Goal: Check status: Check status

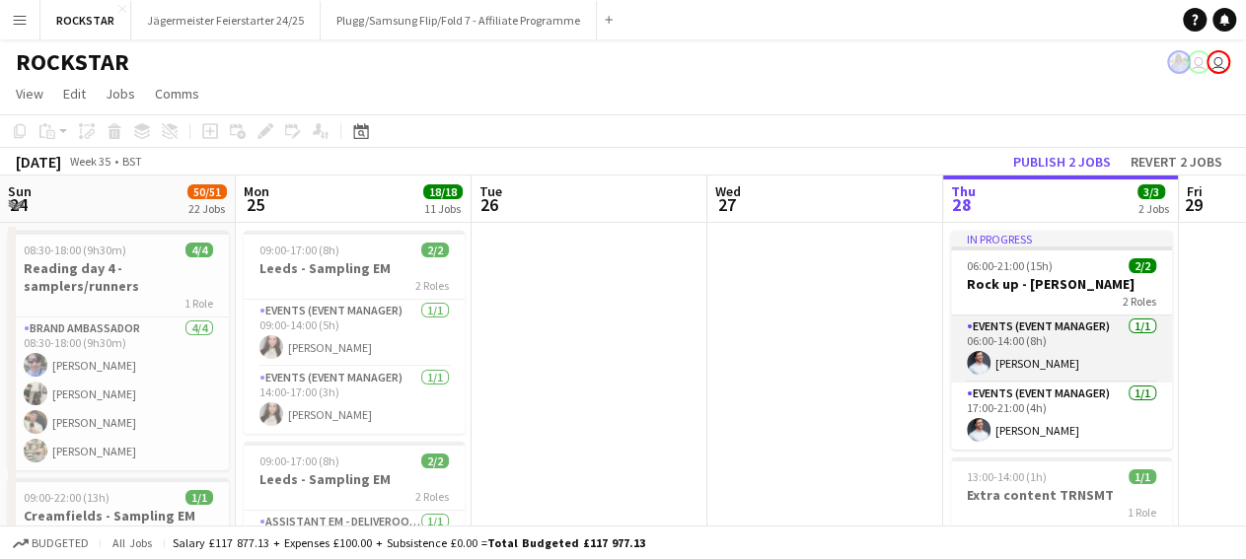
scroll to position [0, 472]
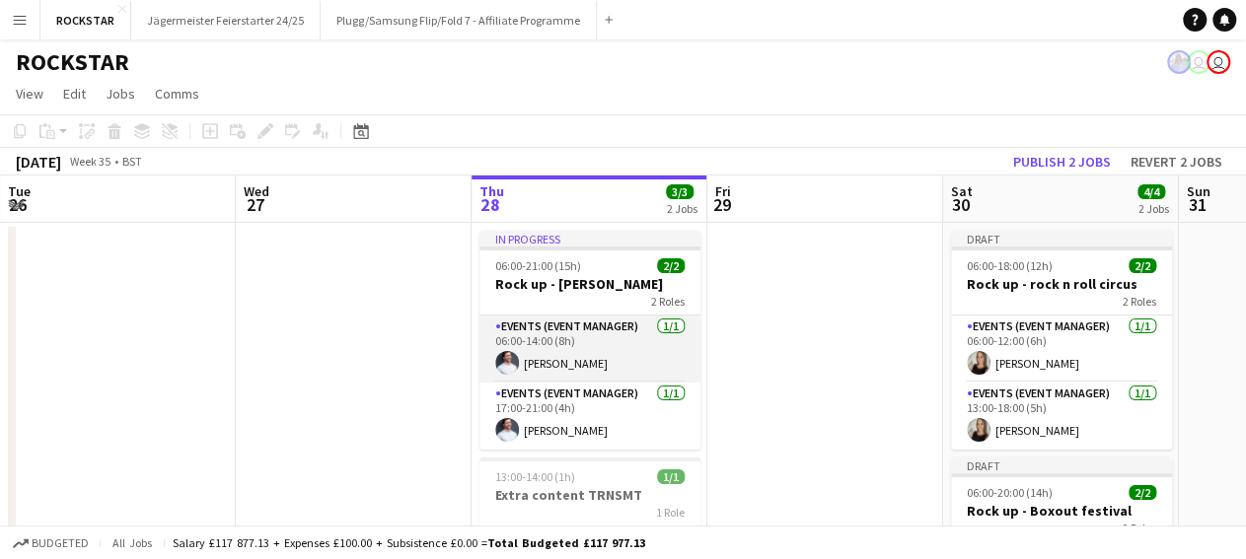
click at [628, 329] on app-card-role "Events (Event Manager) 1/1 06:00-14:00 (8h) James Whitehurst" at bounding box center [589, 349] width 221 height 67
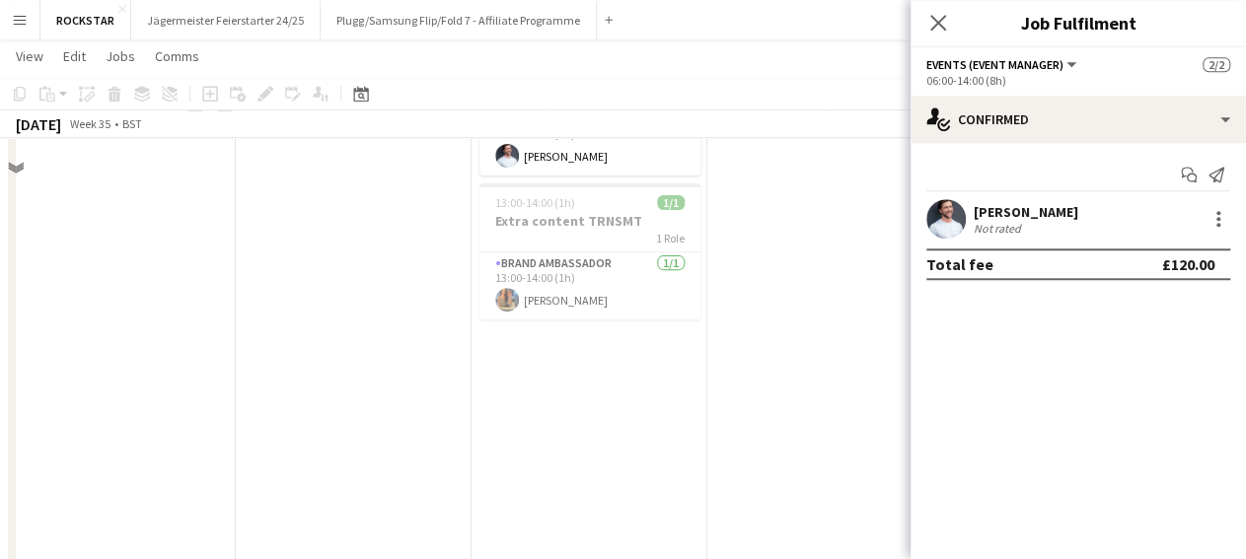
scroll to position [0, 0]
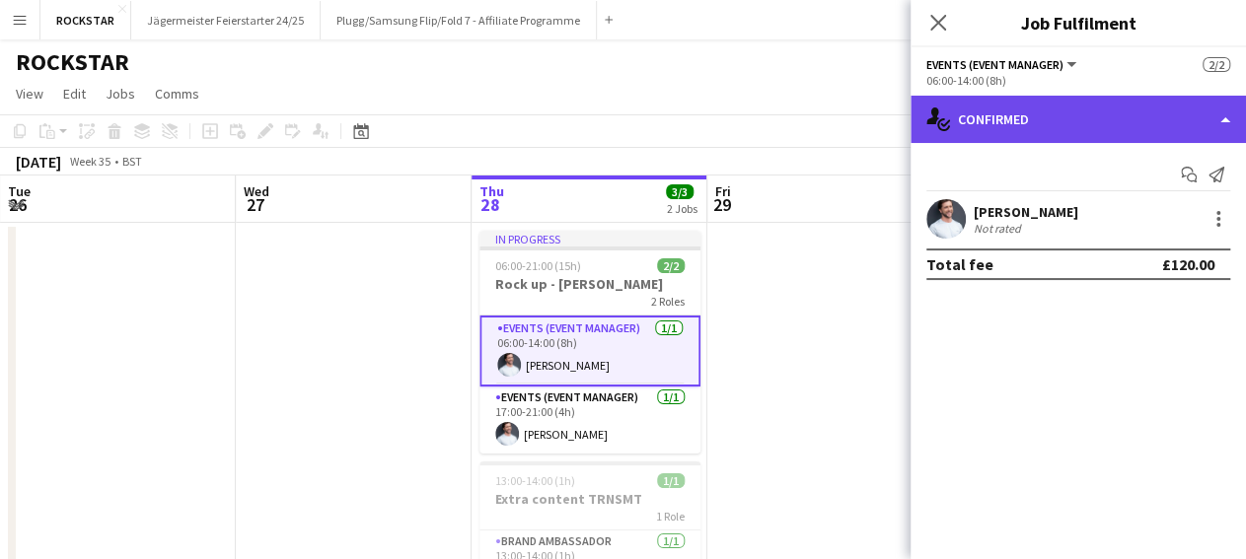
click at [1027, 111] on div "single-neutral-actions-check-2 Confirmed" at bounding box center [1078, 119] width 335 height 47
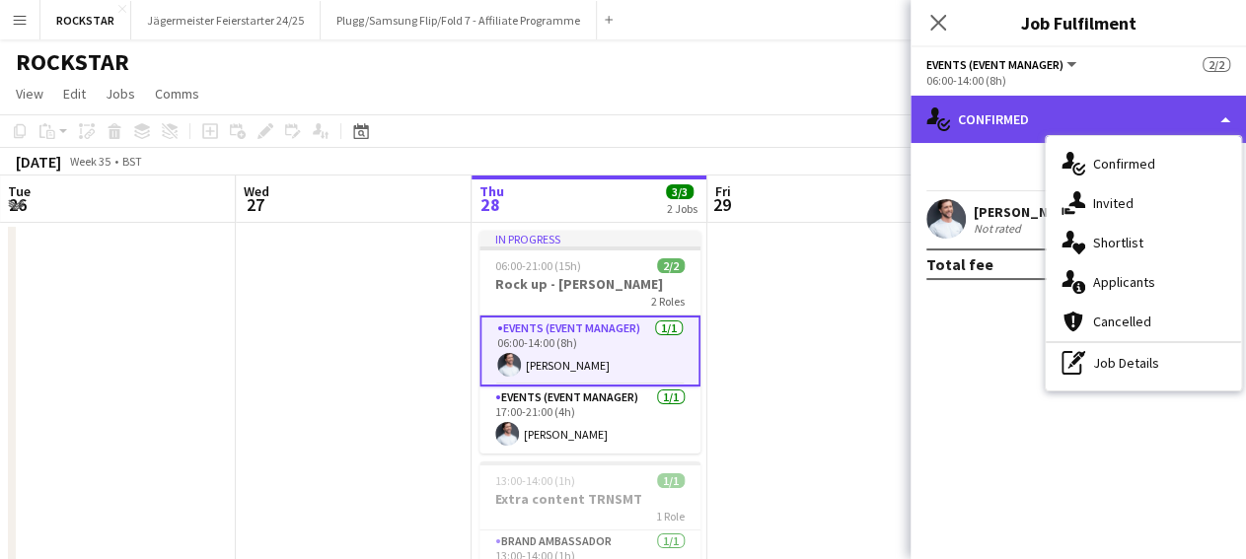
click at [1027, 111] on div "single-neutral-actions-check-2 Confirmed" at bounding box center [1078, 119] width 335 height 47
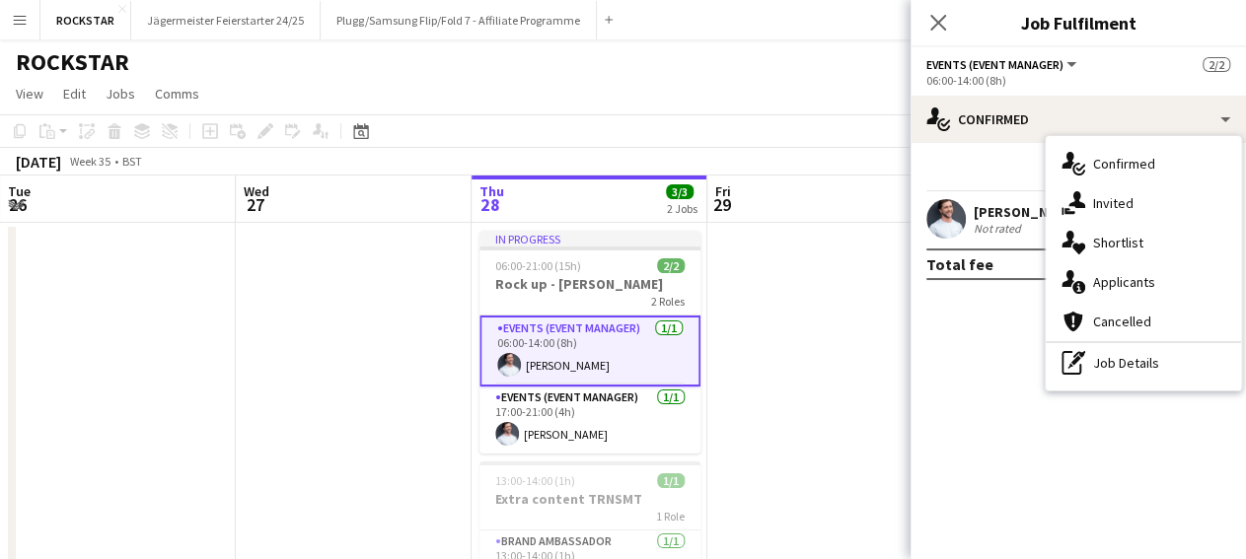
click at [977, 260] on div "Total fee" at bounding box center [959, 265] width 67 height 20
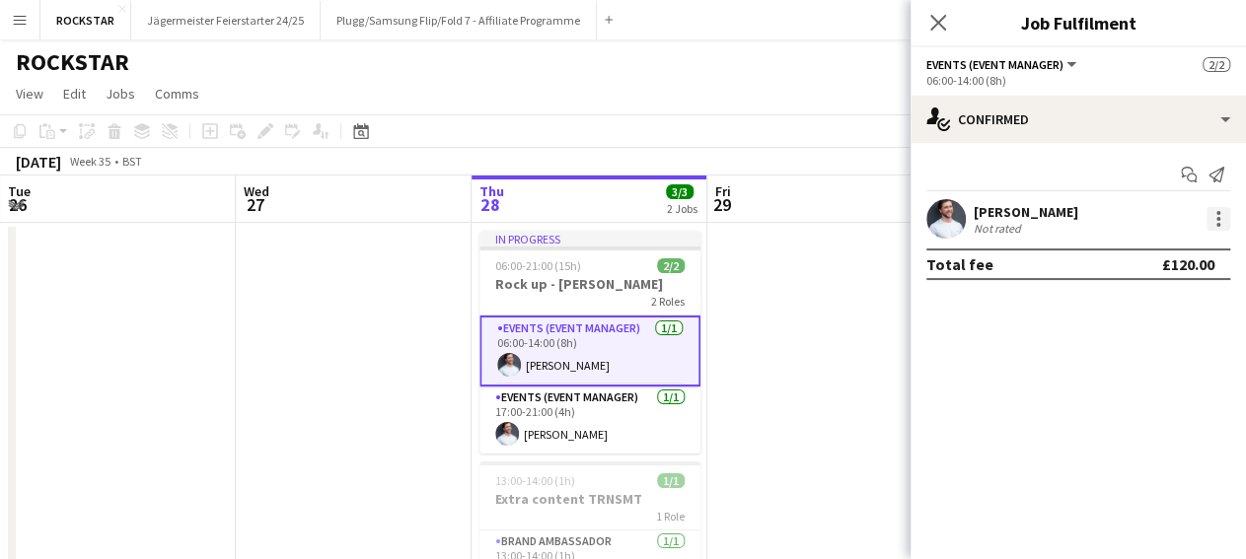
click at [1220, 218] on div at bounding box center [1218, 219] width 24 height 24
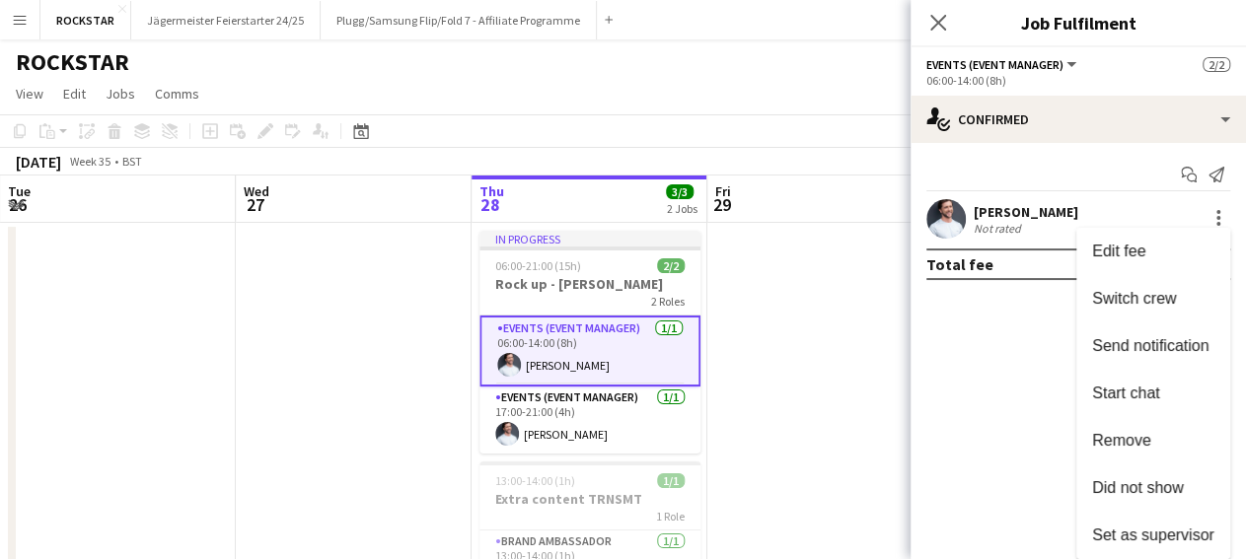
click at [1027, 340] on div at bounding box center [623, 279] width 1246 height 559
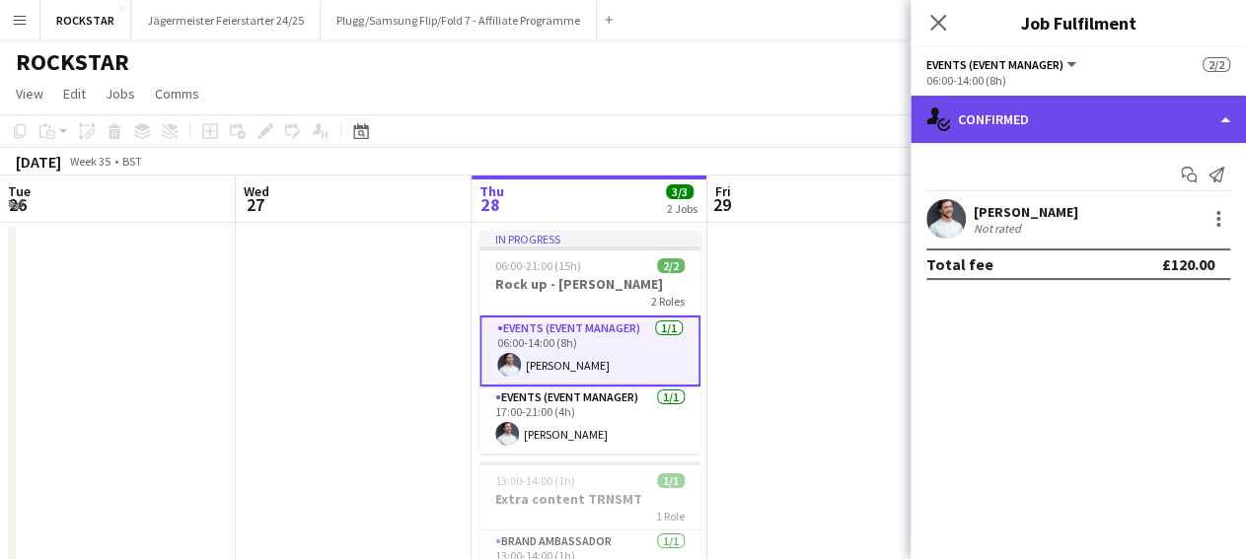
click at [1025, 121] on div "single-neutral-actions-check-2 Confirmed" at bounding box center [1078, 119] width 335 height 47
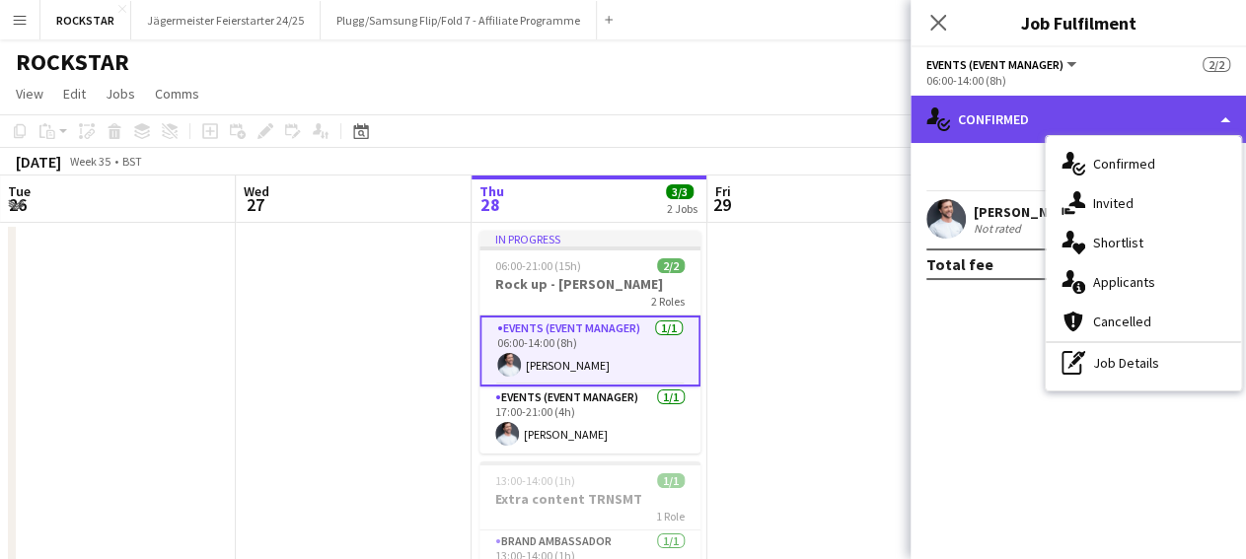
click at [1025, 121] on div "single-neutral-actions-check-2 Confirmed" at bounding box center [1078, 119] width 335 height 47
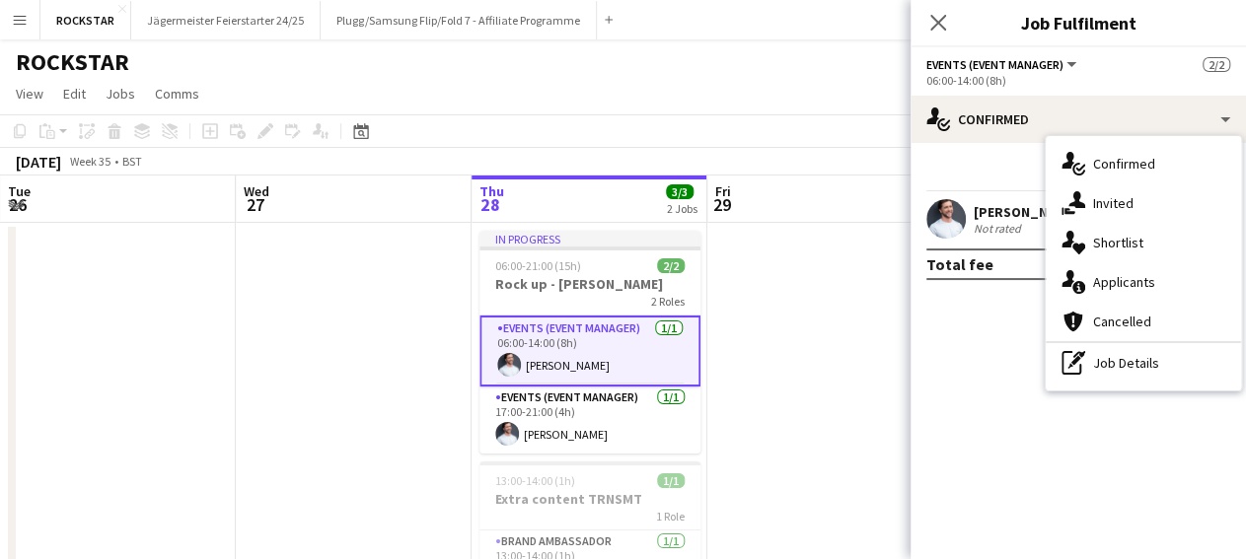
click at [1027, 69] on span "Events (Event Manager)" at bounding box center [994, 64] width 137 height 15
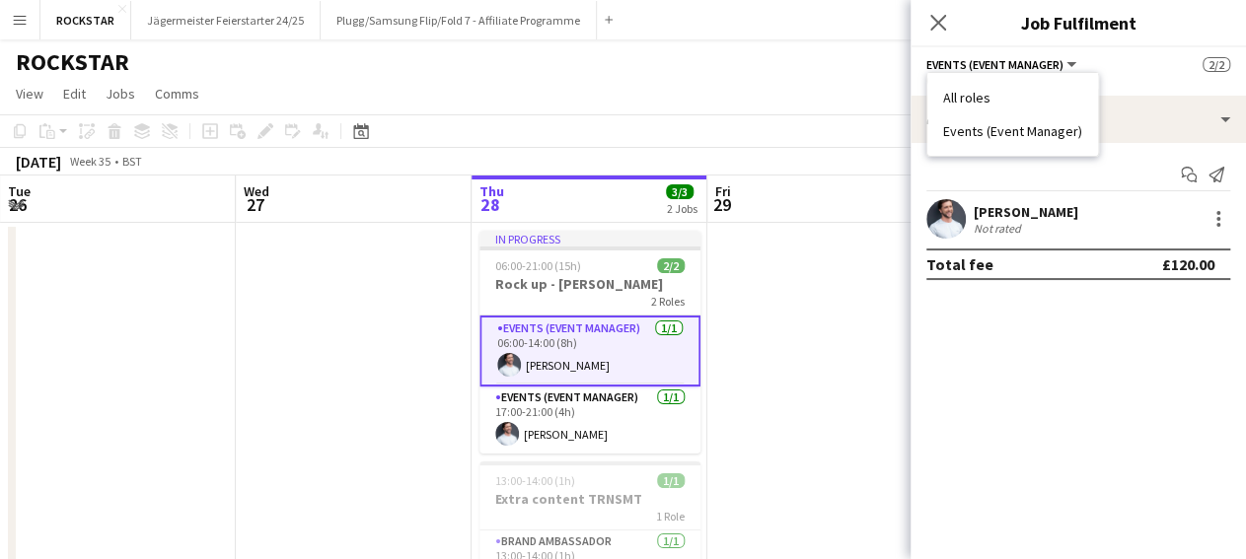
click at [1104, 77] on div "06:00-14:00 (8h)" at bounding box center [1078, 80] width 304 height 15
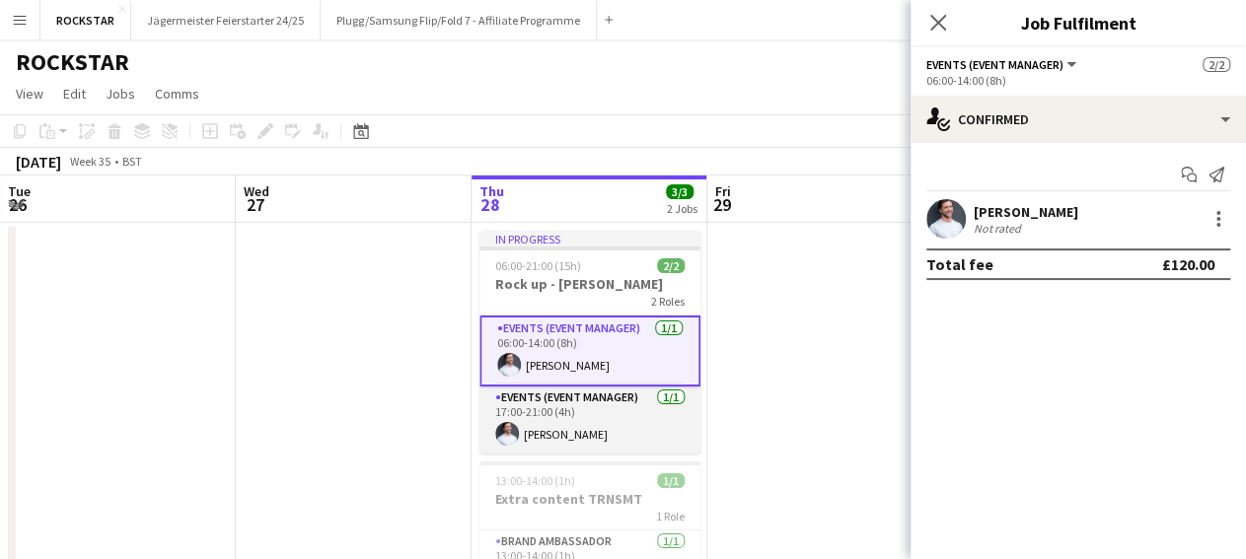
click at [613, 421] on app-card-role "Events (Event Manager) 1/1 17:00-21:00 (4h) James Whitehurst" at bounding box center [589, 420] width 221 height 67
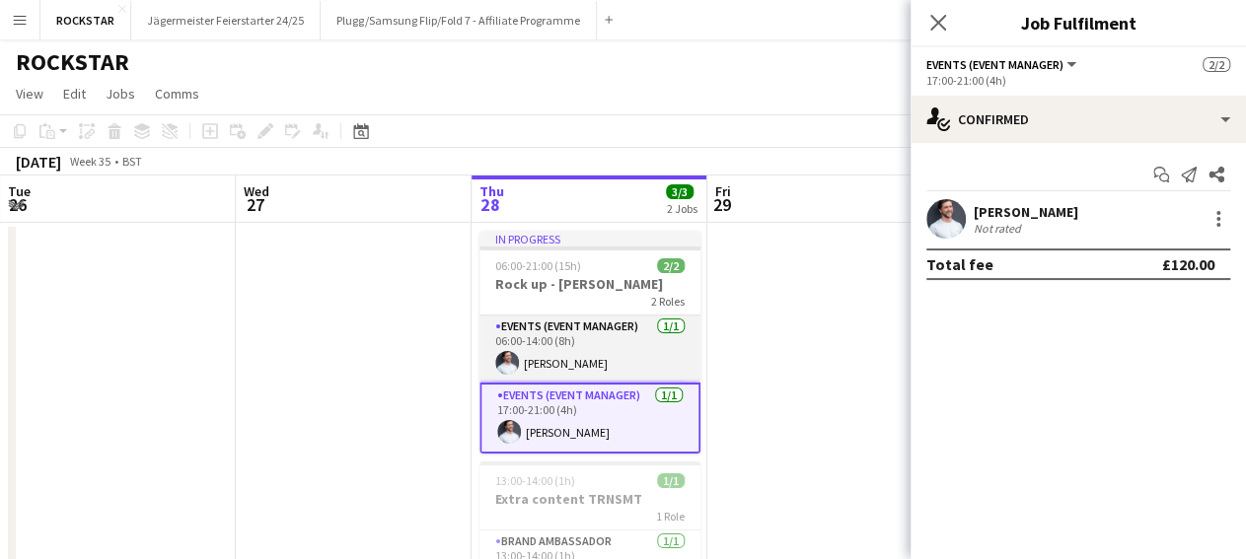
click at [644, 352] on app-card-role "Events (Event Manager) 1/1 06:00-14:00 (8h) James Whitehurst" at bounding box center [589, 349] width 221 height 67
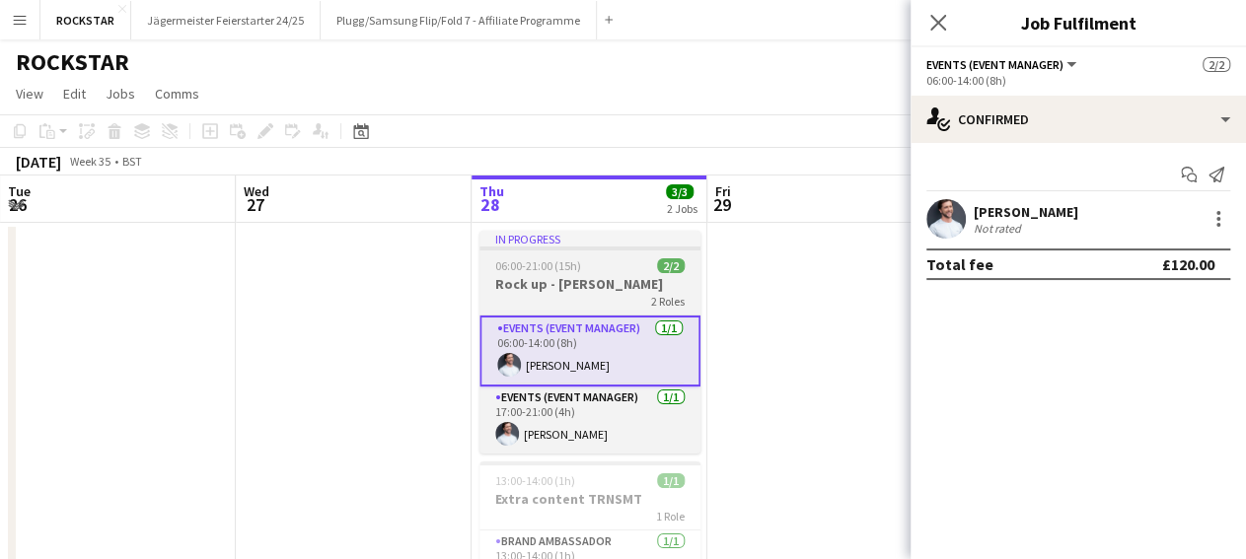
click at [617, 284] on h3 "Rock up - [PERSON_NAME]" at bounding box center [589, 284] width 221 height 18
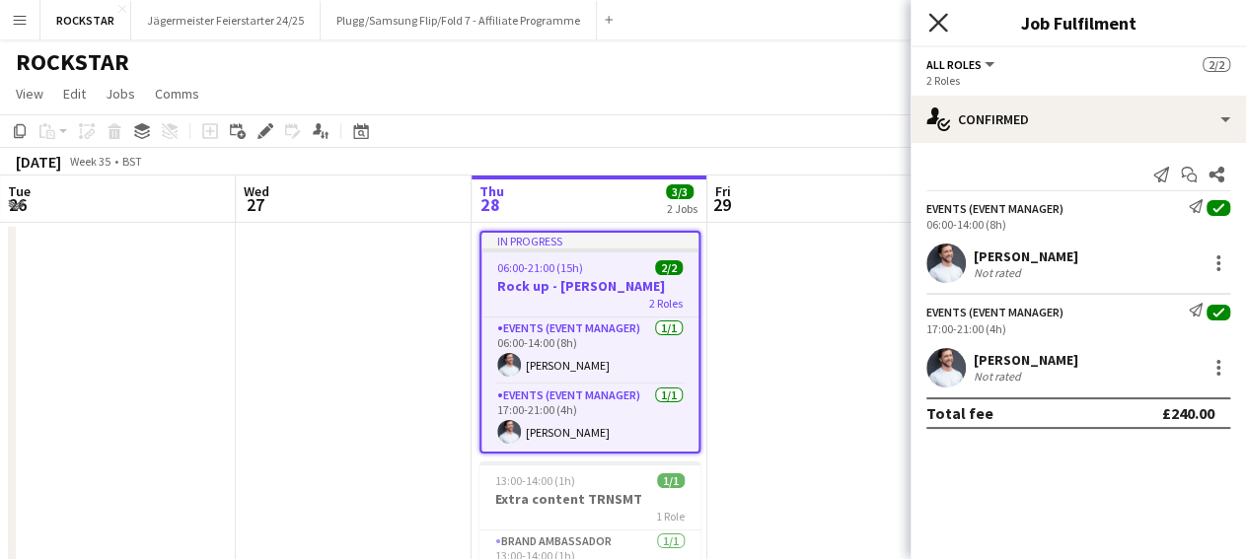
click at [939, 21] on icon at bounding box center [937, 22] width 19 height 19
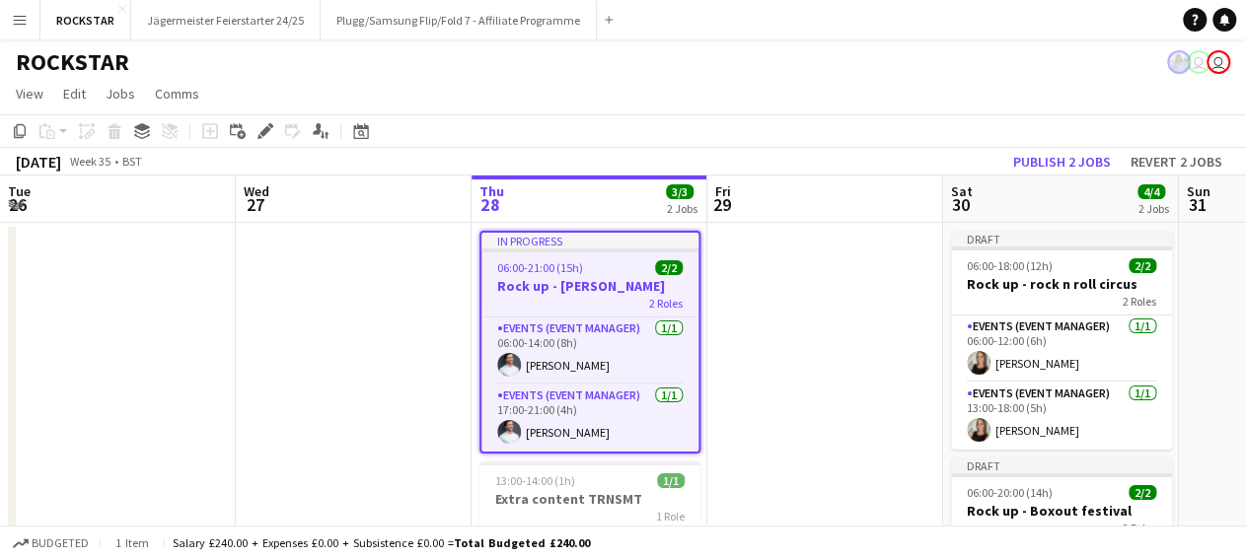
click at [288, 210] on app-board-header-date "Wed 27" at bounding box center [354, 199] width 236 height 47
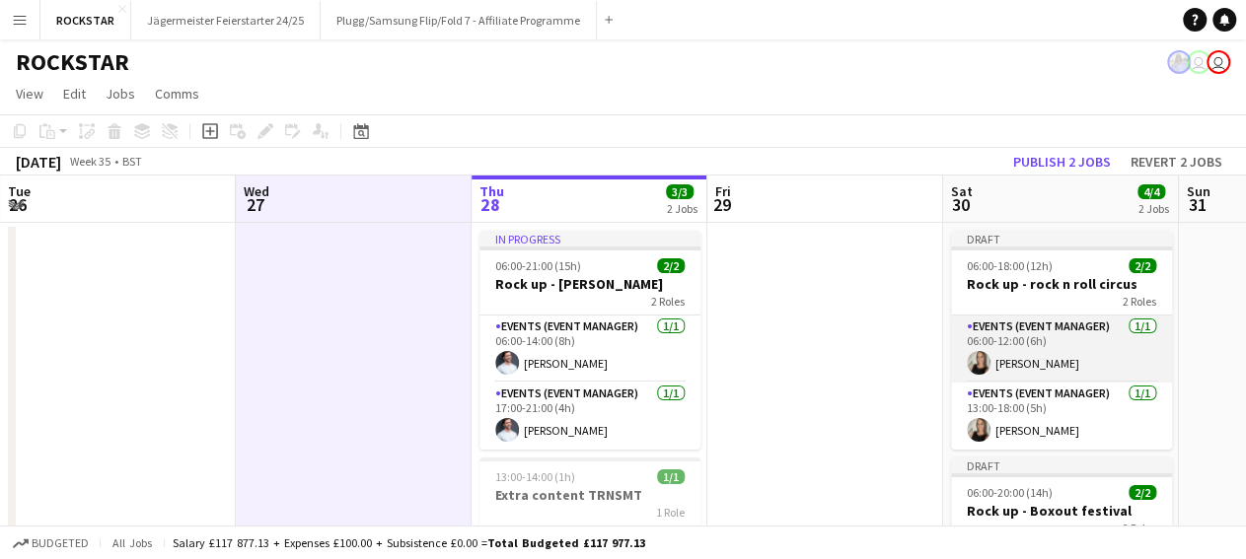
click at [1035, 351] on app-card-role "Events (Event Manager) 1/1 06:00-12:00 (6h) Heather Hryb" at bounding box center [1061, 349] width 221 height 67
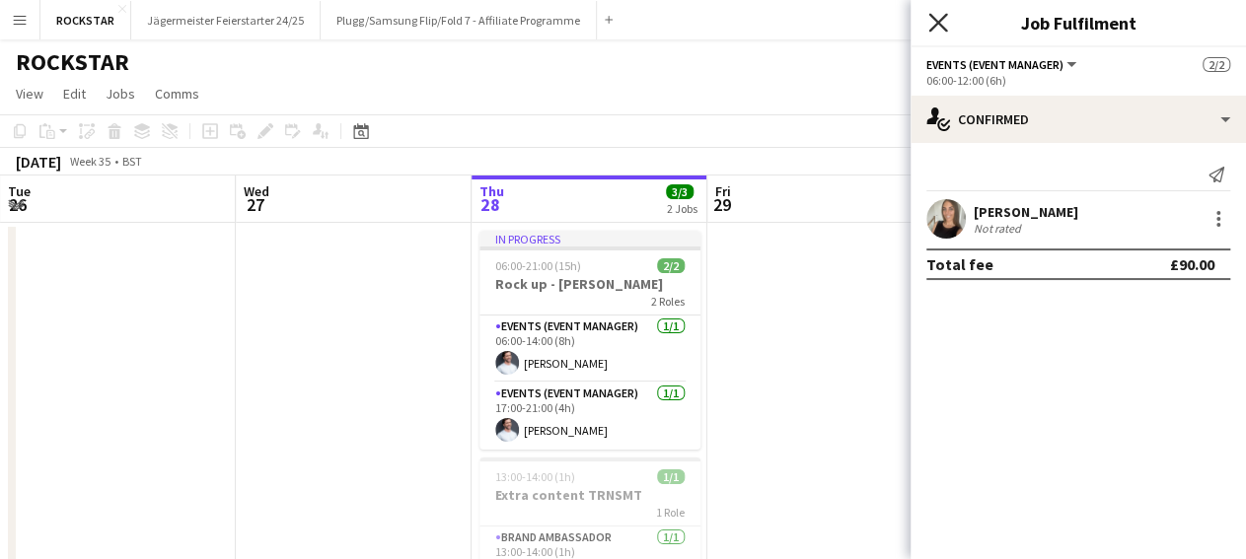
click at [934, 20] on icon at bounding box center [937, 22] width 19 height 19
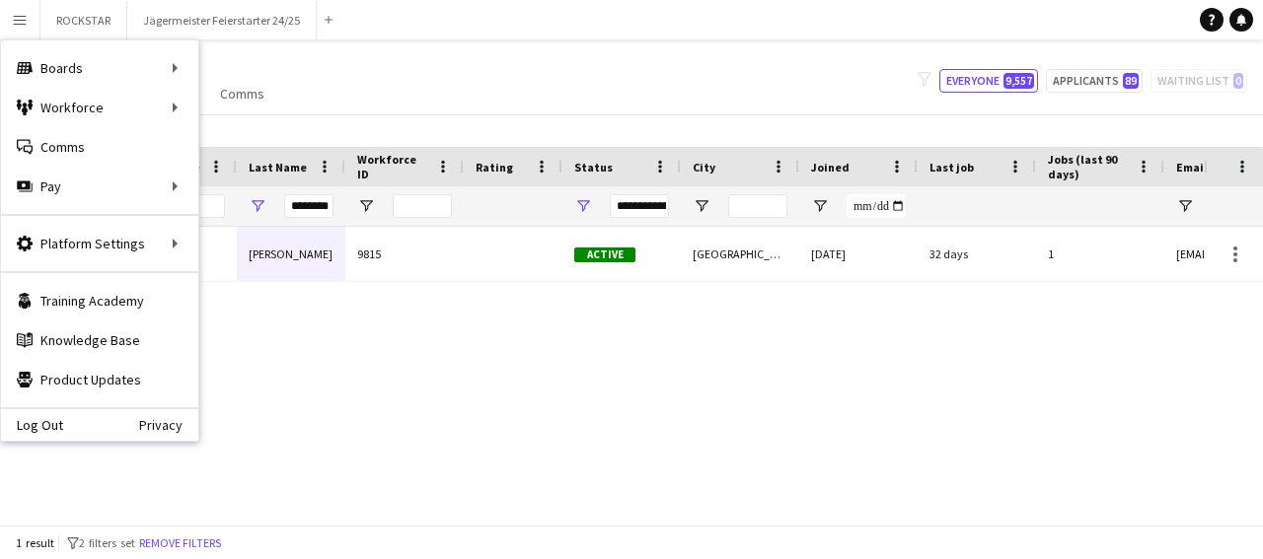
scroll to position [0, 9]
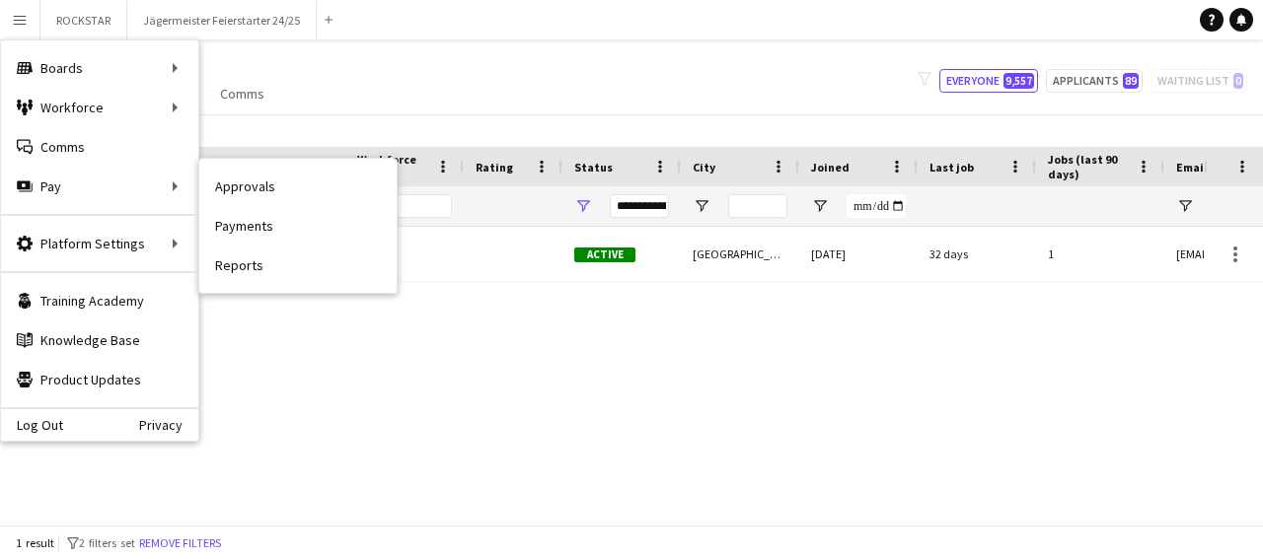
drag, startPoint x: 277, startPoint y: 203, endPoint x: 283, endPoint y: 188, distance: 15.9
click at [277, 203] on link "Approvals" at bounding box center [297, 186] width 197 height 39
click at [283, 188] on div "Menu Boards Boards Boards All jobs Status Workforce Workforce My Workforce Recr…" at bounding box center [631, 279] width 1263 height 559
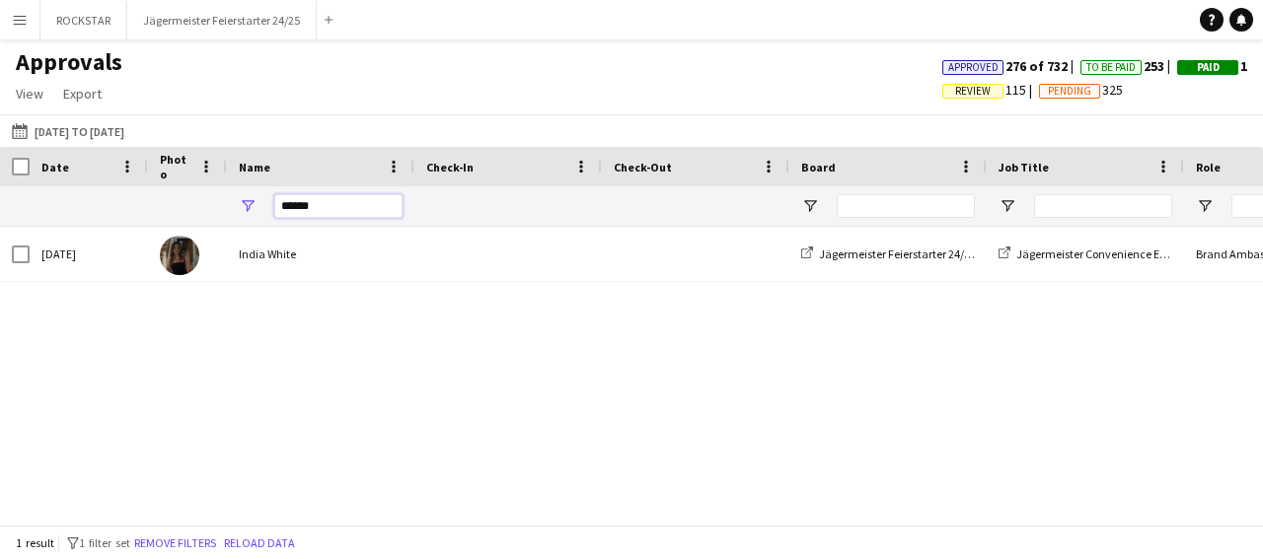
click at [340, 211] on input "*****" at bounding box center [338, 206] width 128 height 24
type input "*"
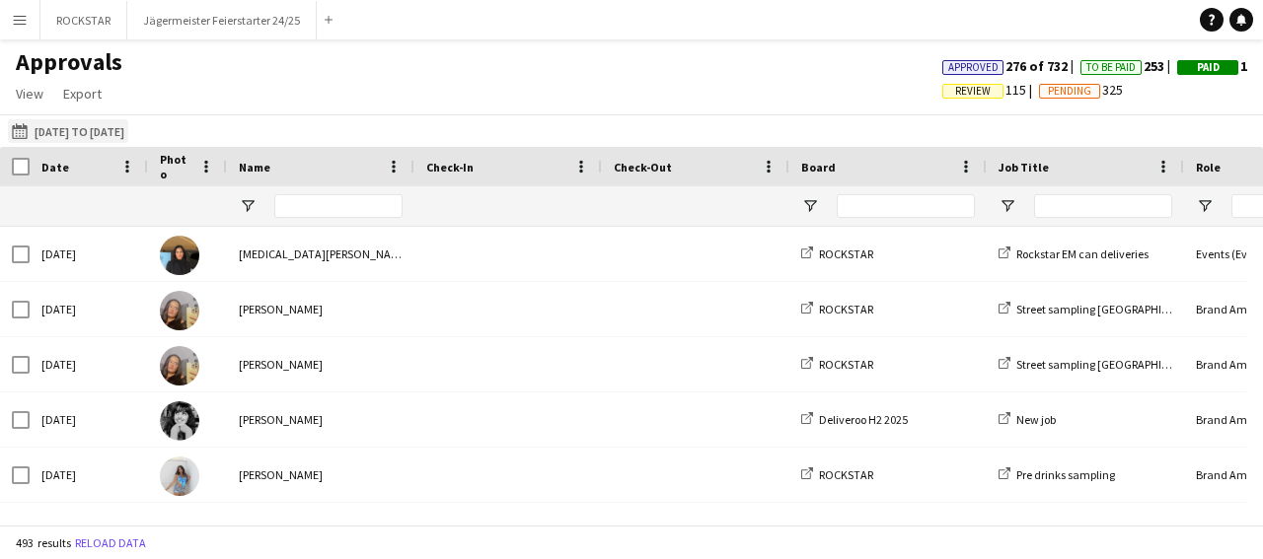
click at [128, 126] on button "[DATE] to [DATE] [DATE] to [DATE]" at bounding box center [68, 131] width 120 height 24
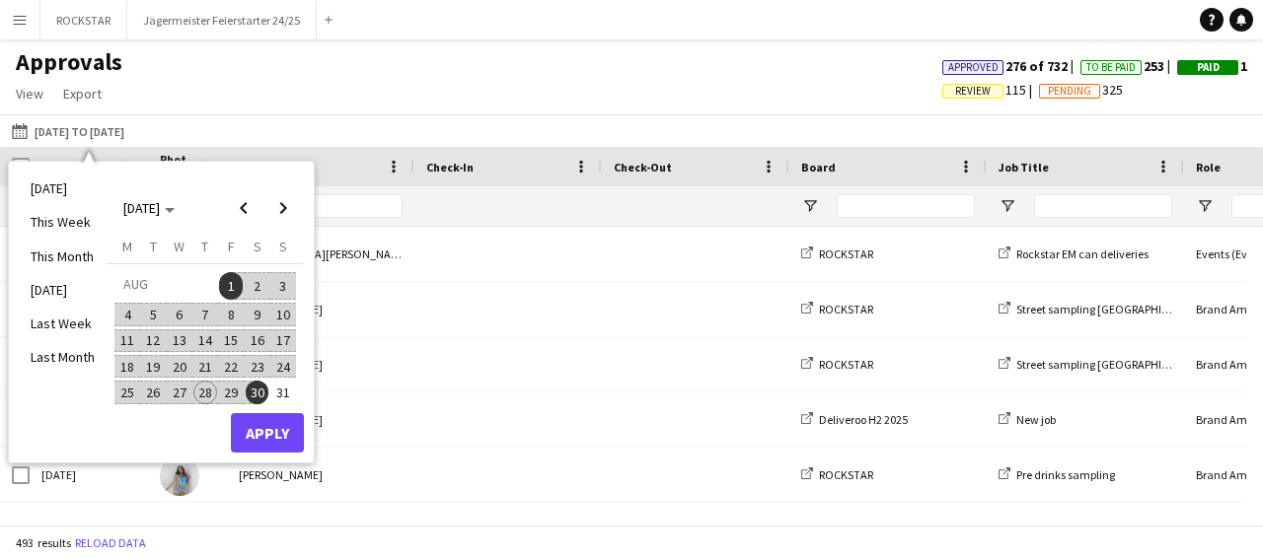
click at [213, 359] on span "21" at bounding box center [205, 367] width 24 height 24
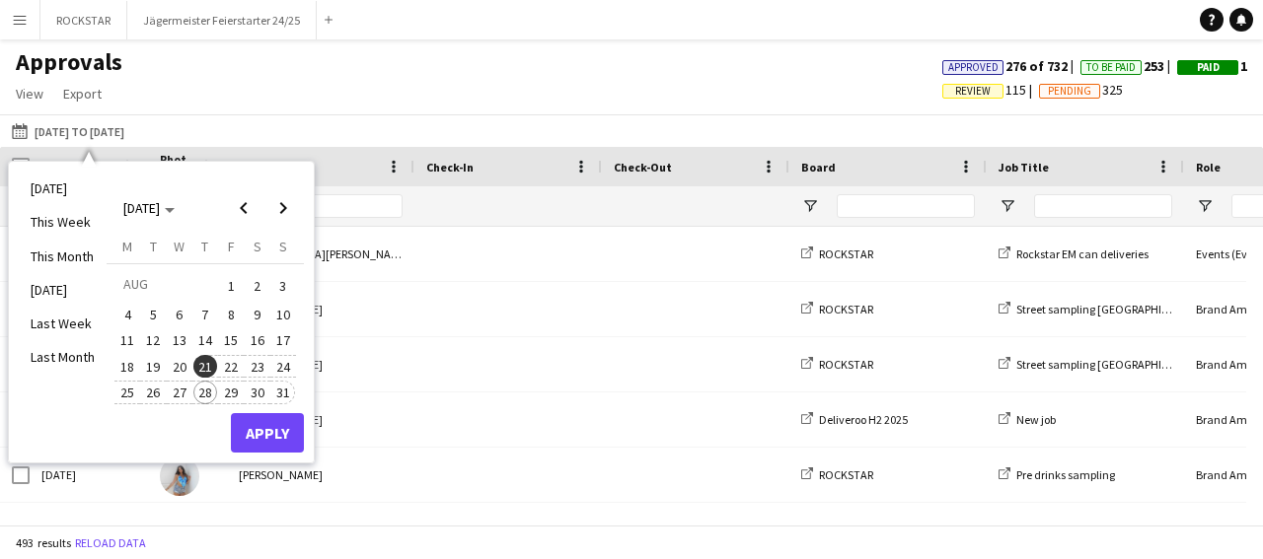
drag, startPoint x: 210, startPoint y: 360, endPoint x: 293, endPoint y: 387, distance: 87.0
click at [293, 387] on tbody "[DATE] 2 3 4 5 6 7 8 9 10 11 12 13 14 15 16 17 18 19 20 21 22 23 24 25 26 27 28…" at bounding box center [205, 338] width 182 height 134
click at [260, 421] on button "Apply" at bounding box center [267, 432] width 73 height 39
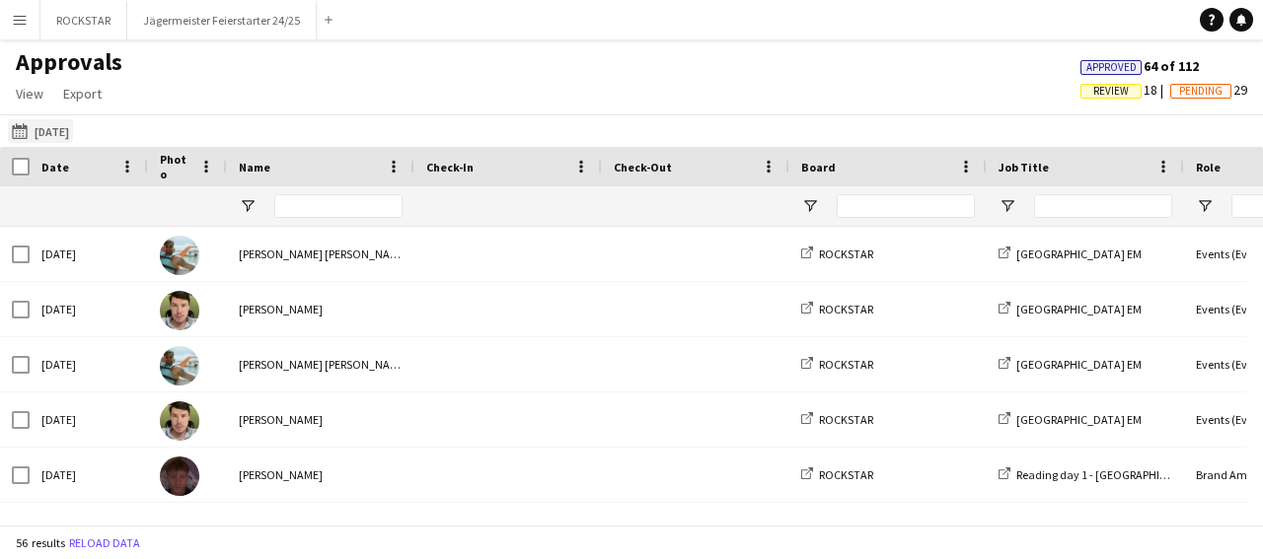
click at [59, 126] on button "[DATE] to [DATE] [DATE]" at bounding box center [40, 131] width 65 height 24
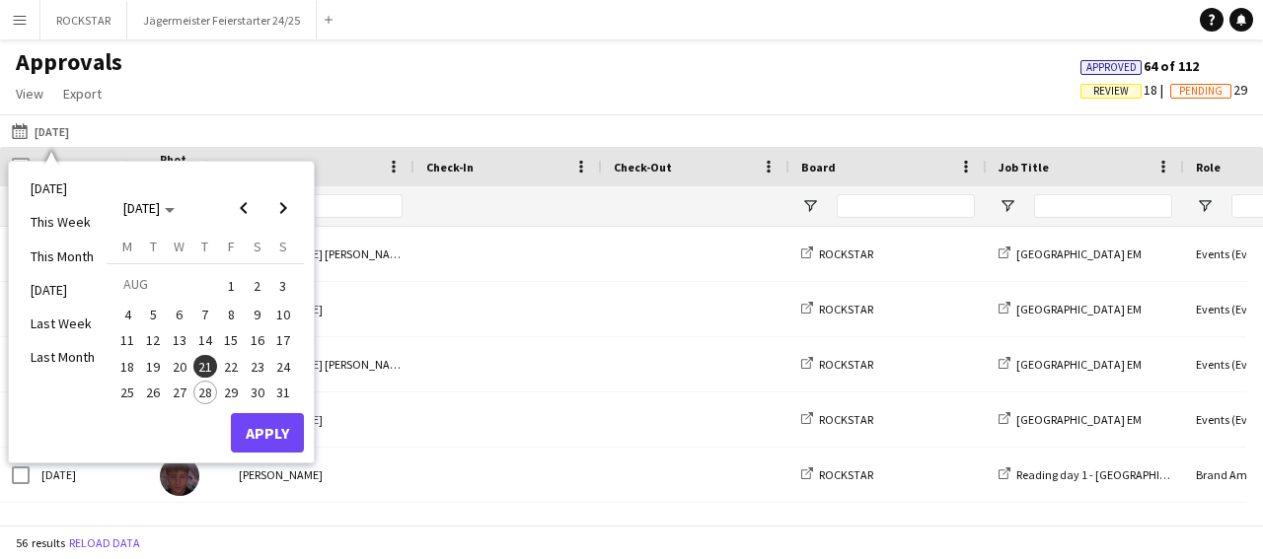
click at [206, 359] on span "21" at bounding box center [205, 367] width 24 height 24
click at [208, 388] on span "28" at bounding box center [205, 393] width 24 height 24
click at [269, 418] on button "Apply" at bounding box center [267, 432] width 73 height 39
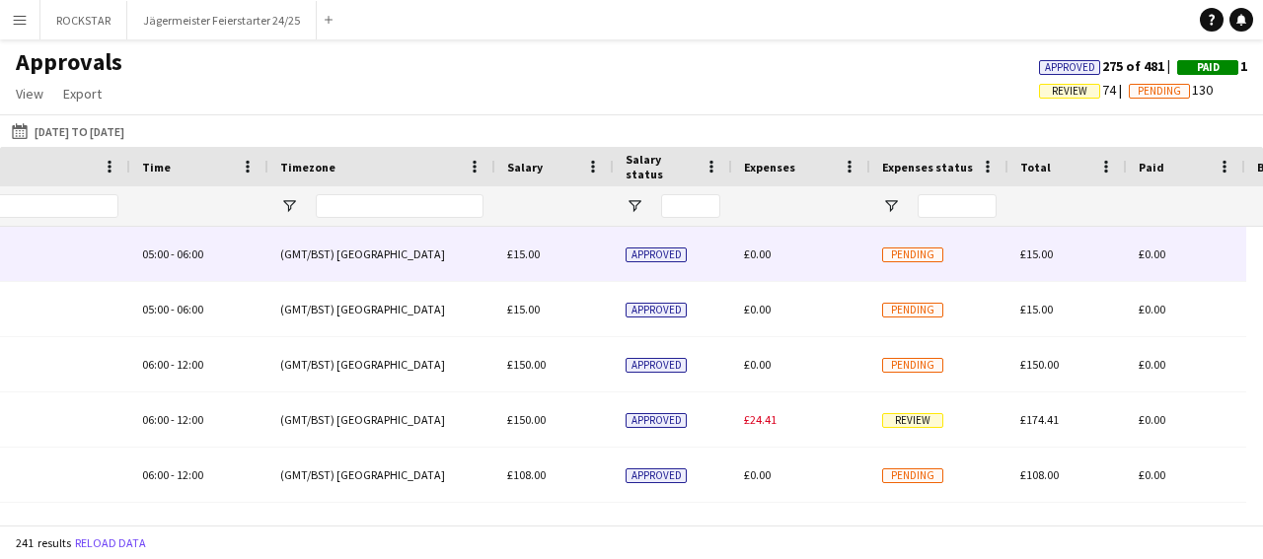
click at [486, 275] on div "(GMT/BST) [GEOGRAPHIC_DATA]" at bounding box center [381, 254] width 227 height 54
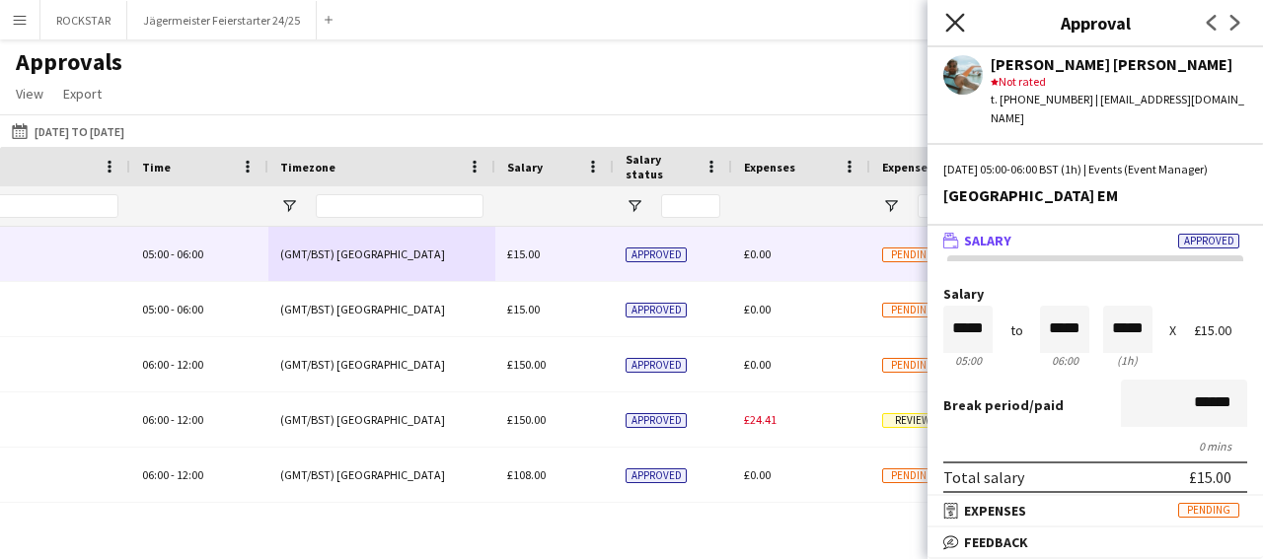
click at [953, 30] on icon "Close pop-in" at bounding box center [954, 22] width 19 height 19
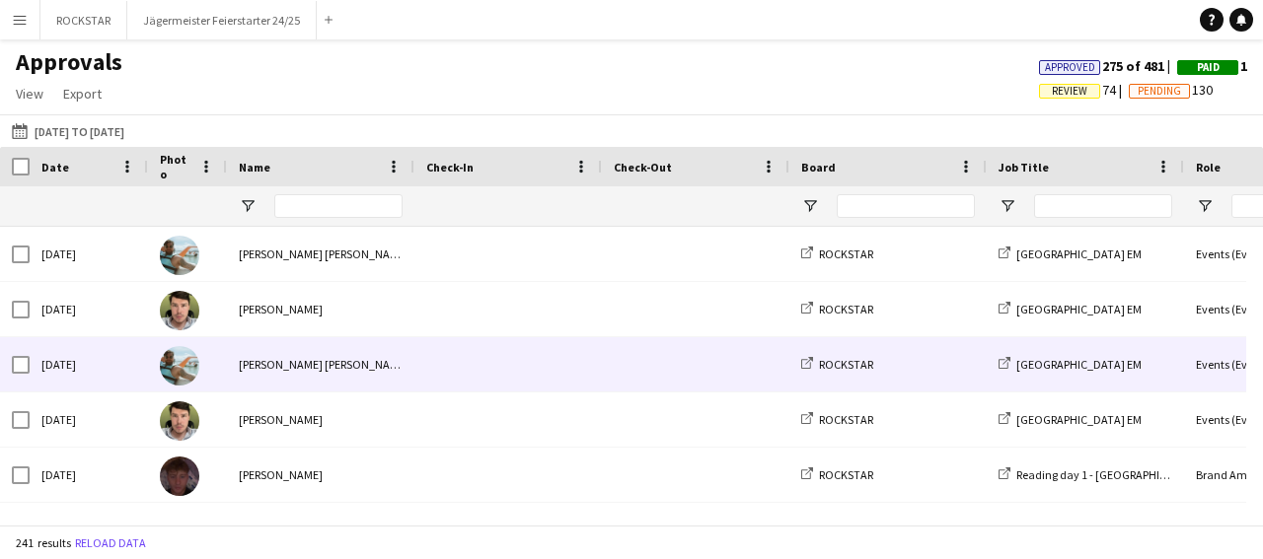
click at [117, 352] on div "[DATE]" at bounding box center [89, 364] width 118 height 54
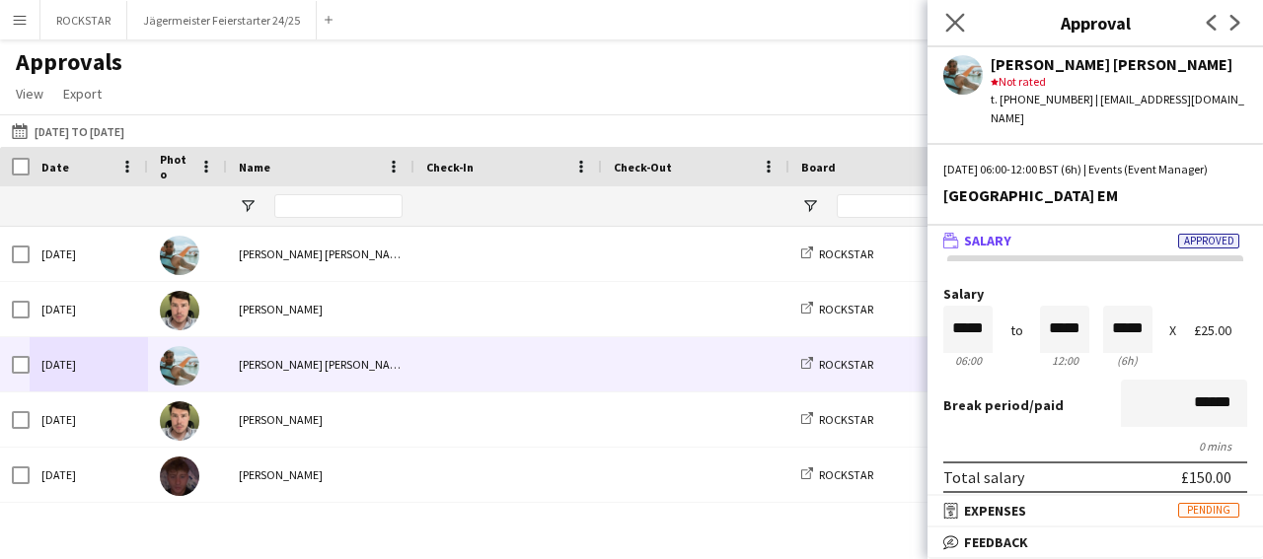
click at [965, 27] on app-icon "Close pop-in" at bounding box center [955, 23] width 29 height 29
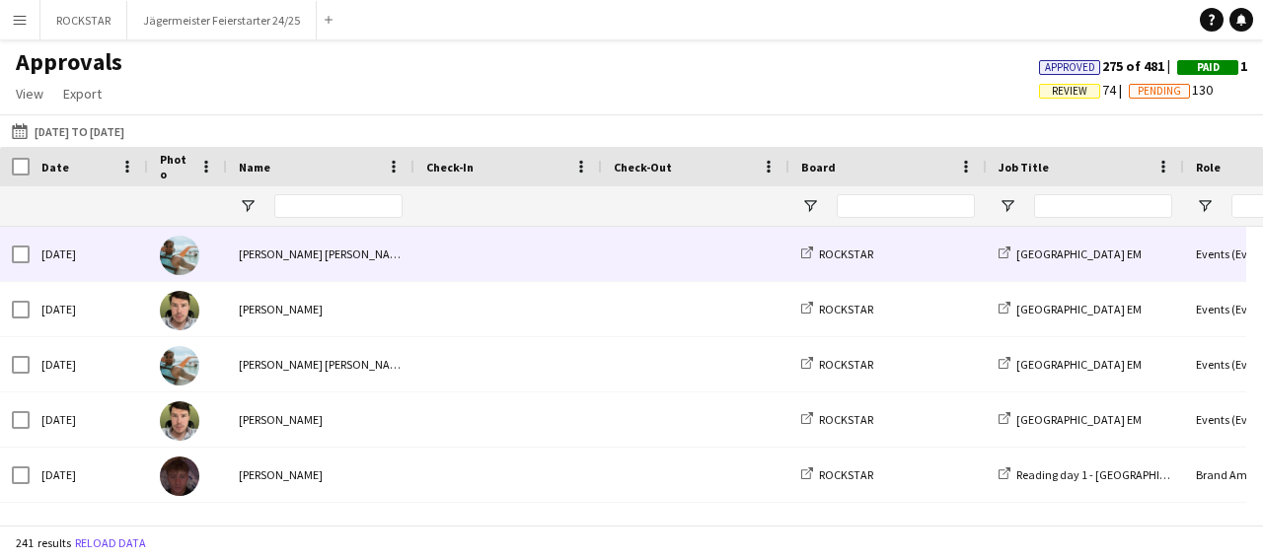
click at [367, 246] on div "[PERSON_NAME] [PERSON_NAME]" at bounding box center [320, 254] width 187 height 54
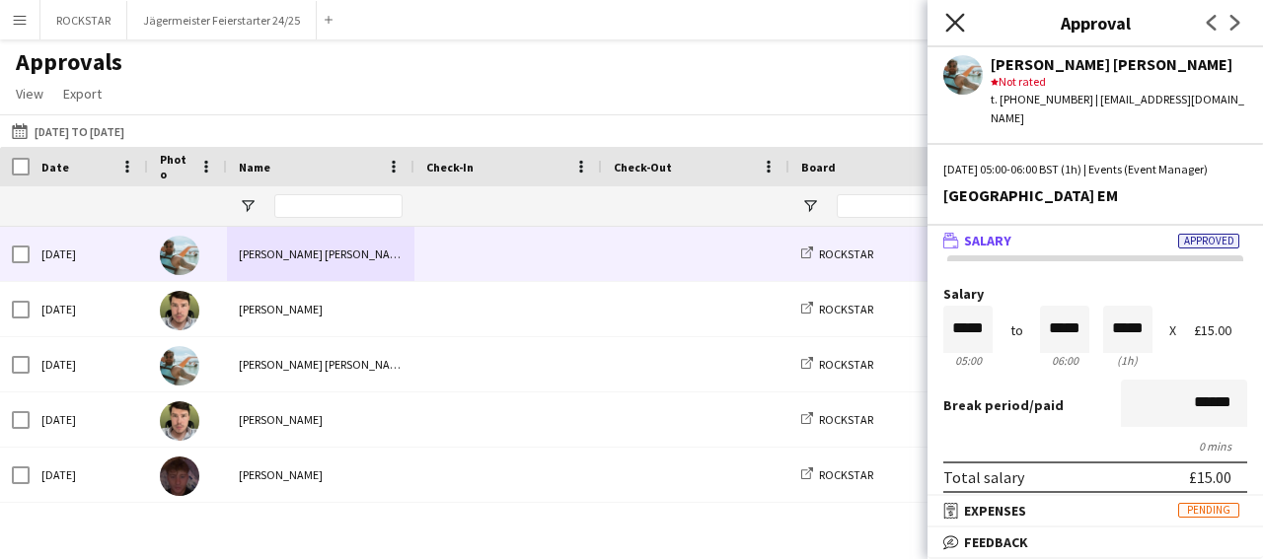
click at [964, 19] on icon "Close pop-in" at bounding box center [954, 22] width 19 height 19
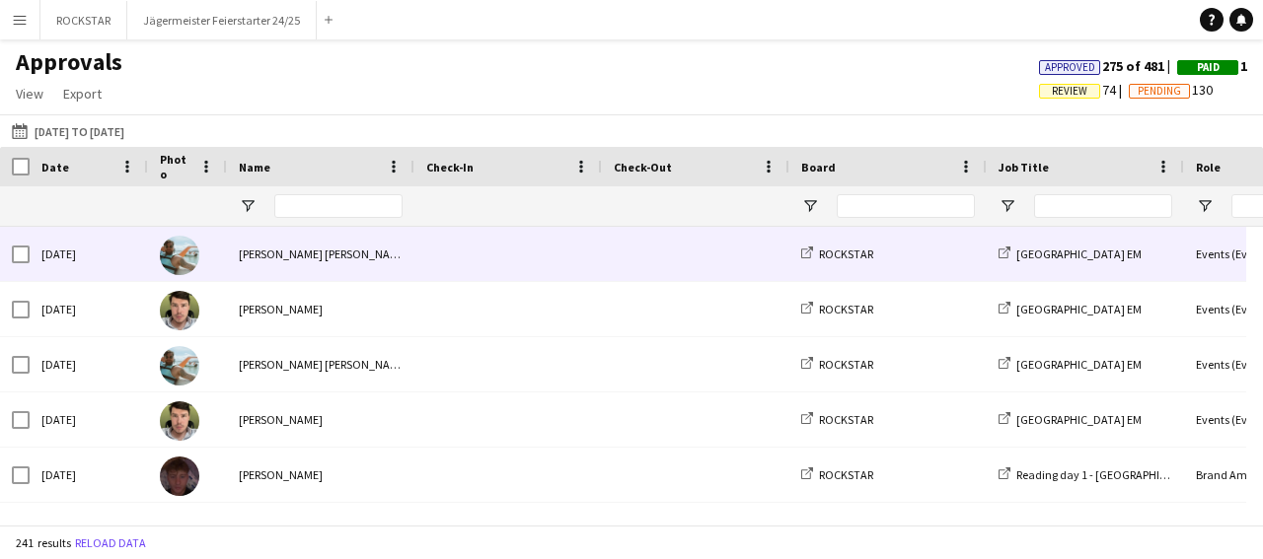
click at [912, 268] on div "ROCKSTAR" at bounding box center [887, 254] width 197 height 54
click at [927, 251] on div "ROCKSTAR" at bounding box center [887, 254] width 197 height 54
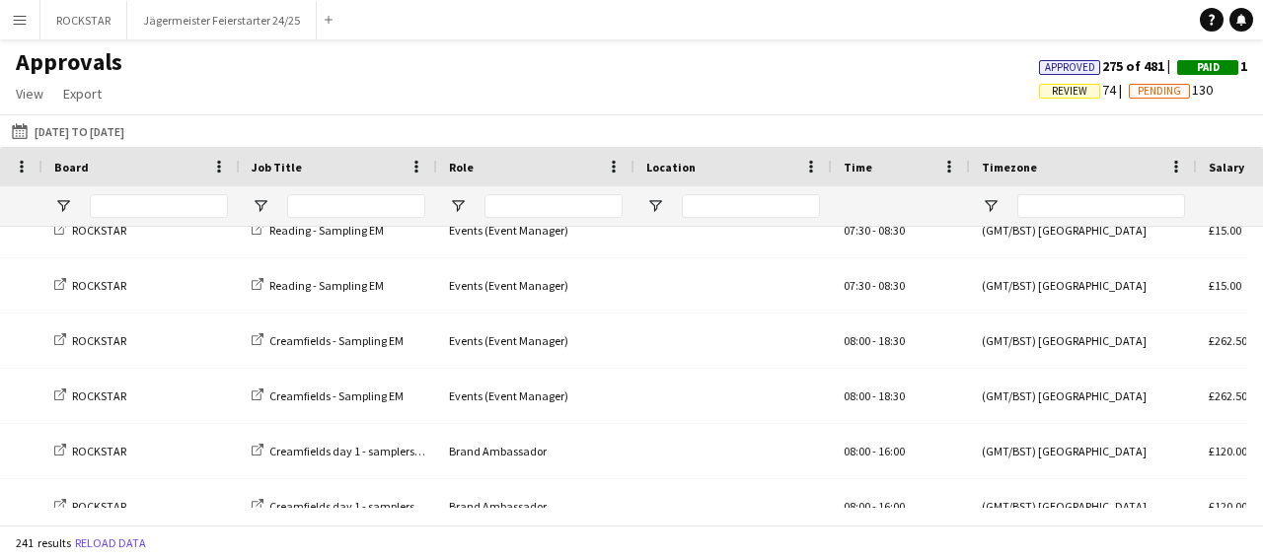
scroll to position [0, 1081]
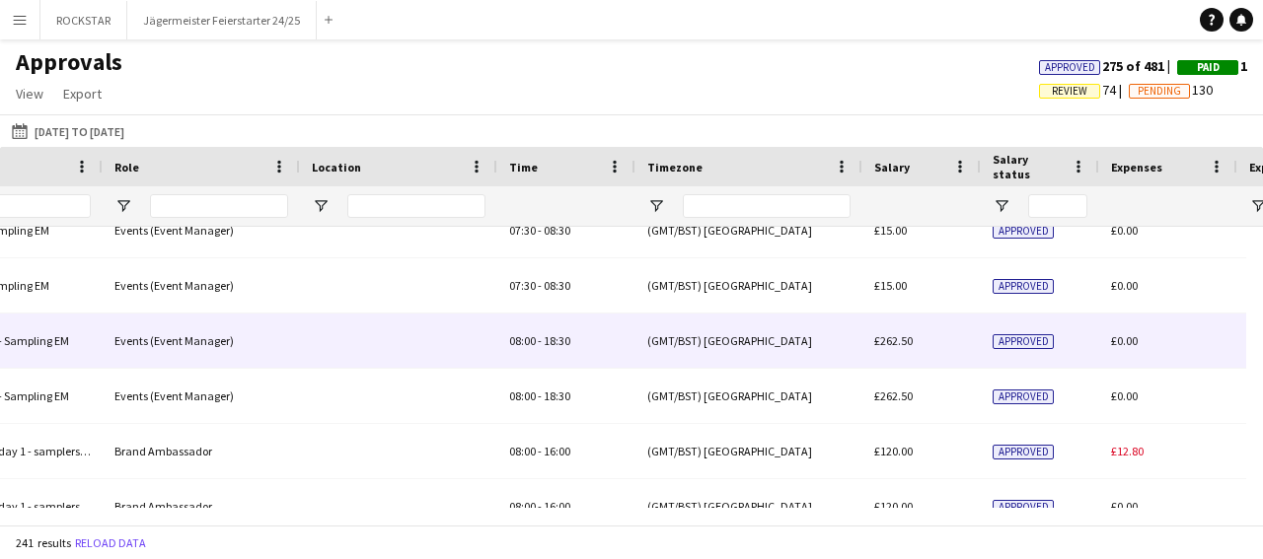
click at [619, 360] on div "08:00 - 18:30" at bounding box center [566, 341] width 138 height 54
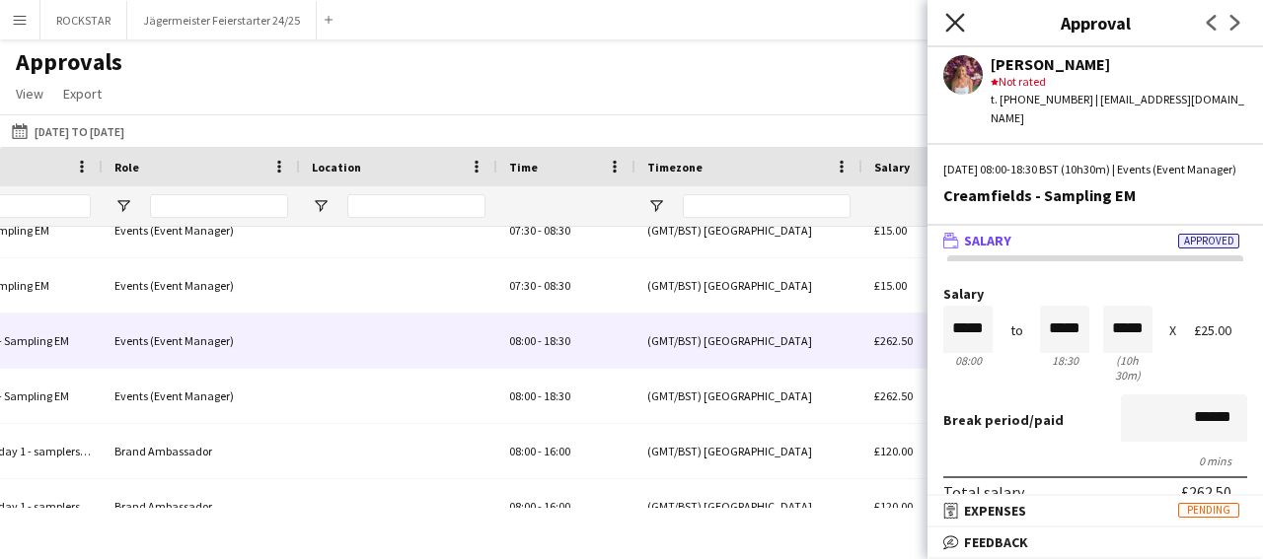
click at [952, 15] on icon "Close pop-in" at bounding box center [954, 22] width 19 height 19
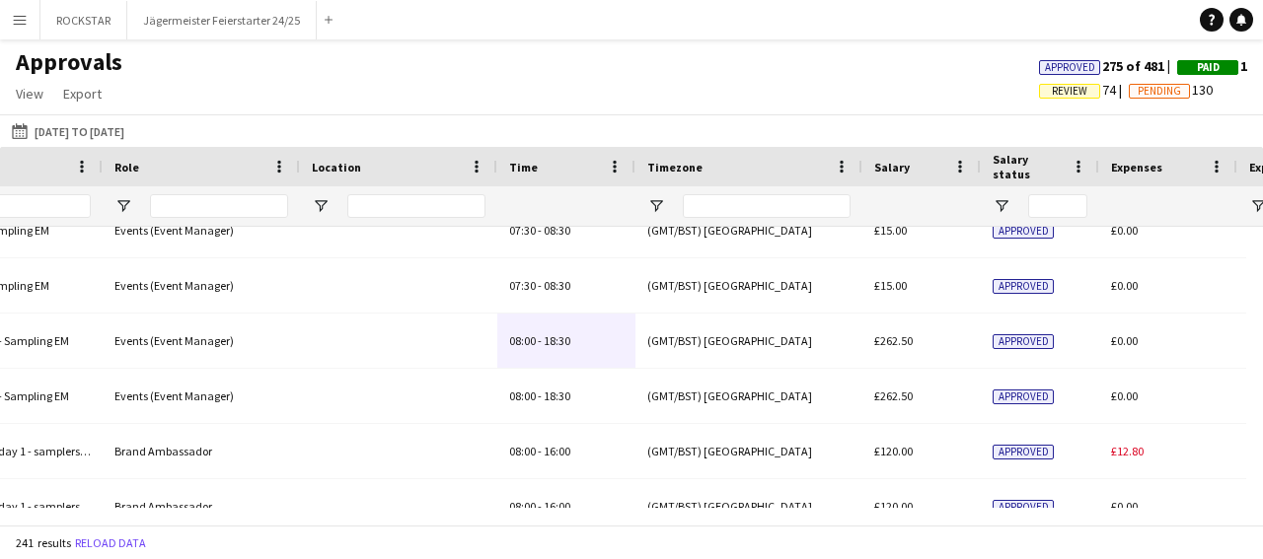
scroll to position [0, 1062]
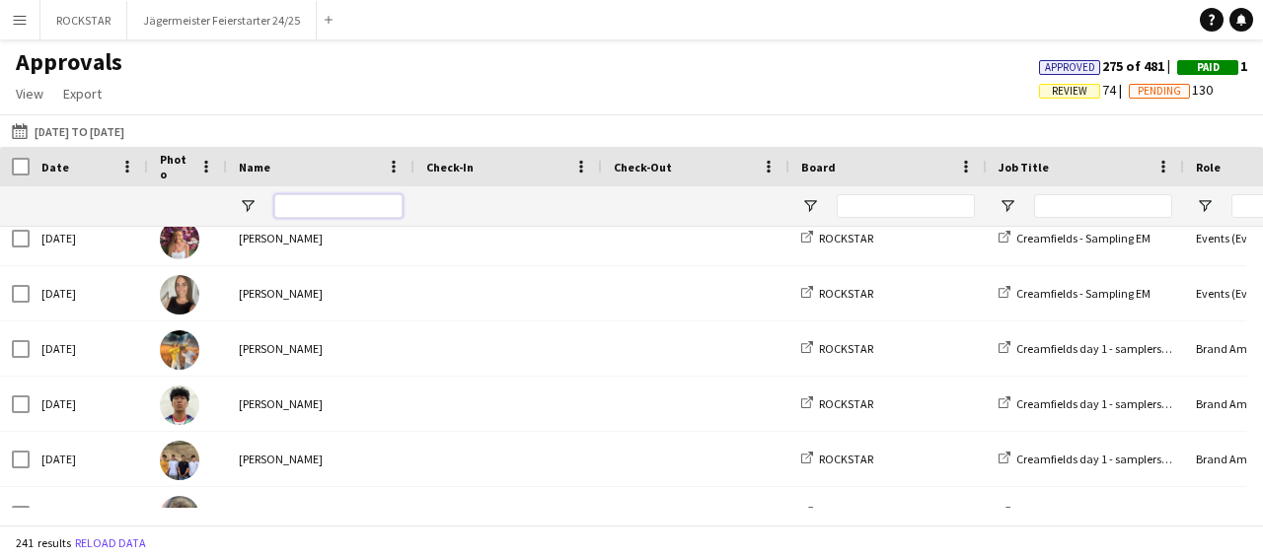
click at [350, 207] on input "Name Filter Input" at bounding box center [338, 206] width 128 height 24
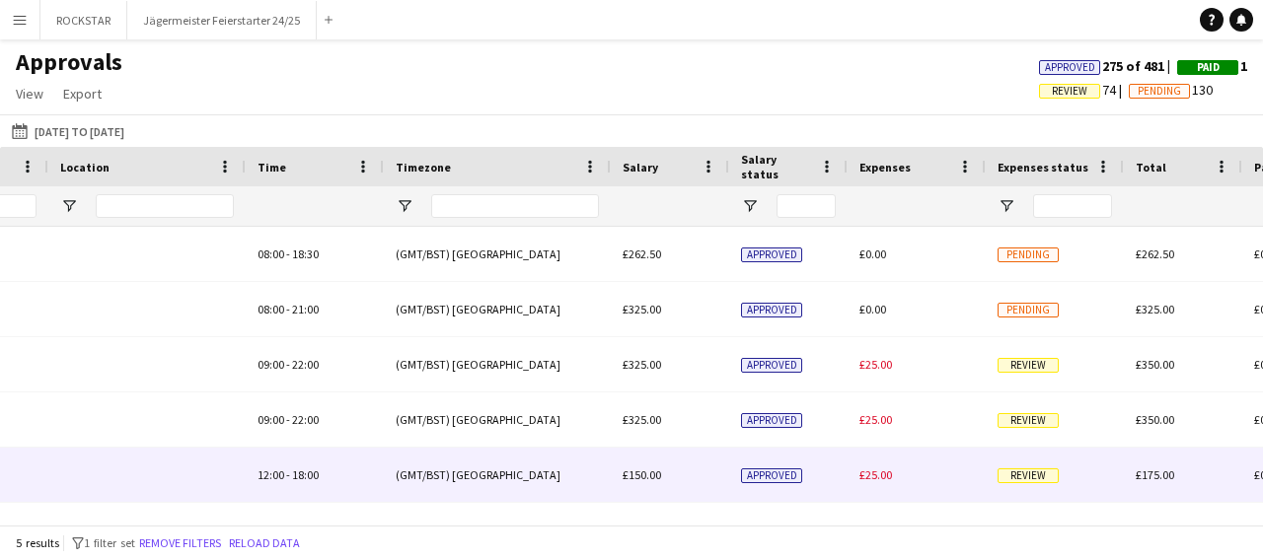
type input "*******"
click at [673, 478] on div "£150.00" at bounding box center [670, 475] width 118 height 54
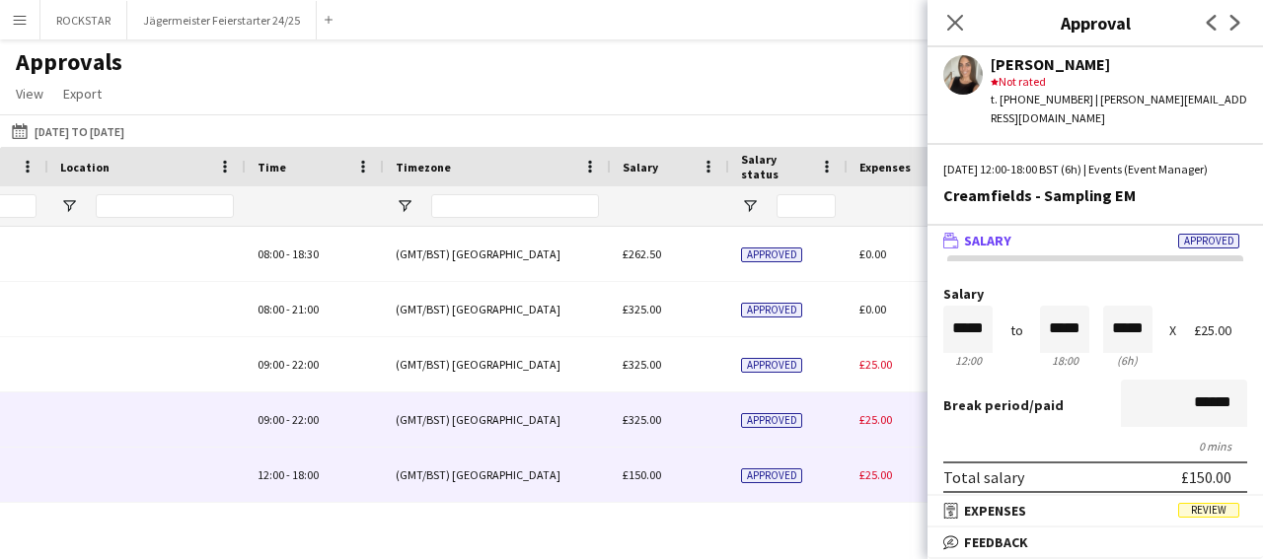
click at [702, 424] on div "£325.00" at bounding box center [670, 420] width 118 height 54
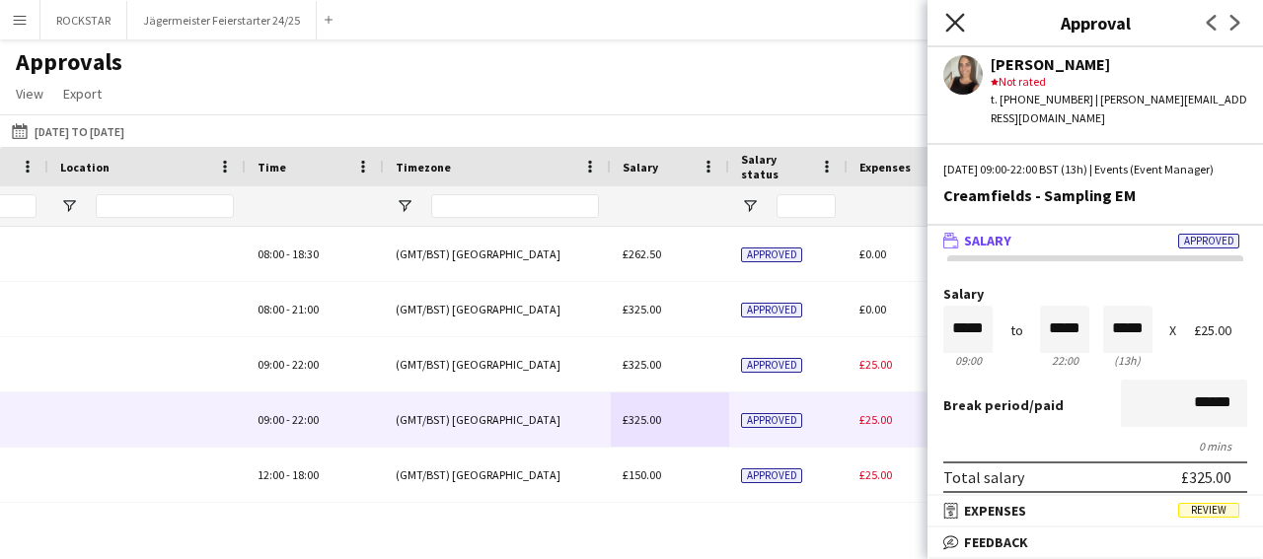
click at [958, 27] on icon at bounding box center [954, 22] width 19 height 19
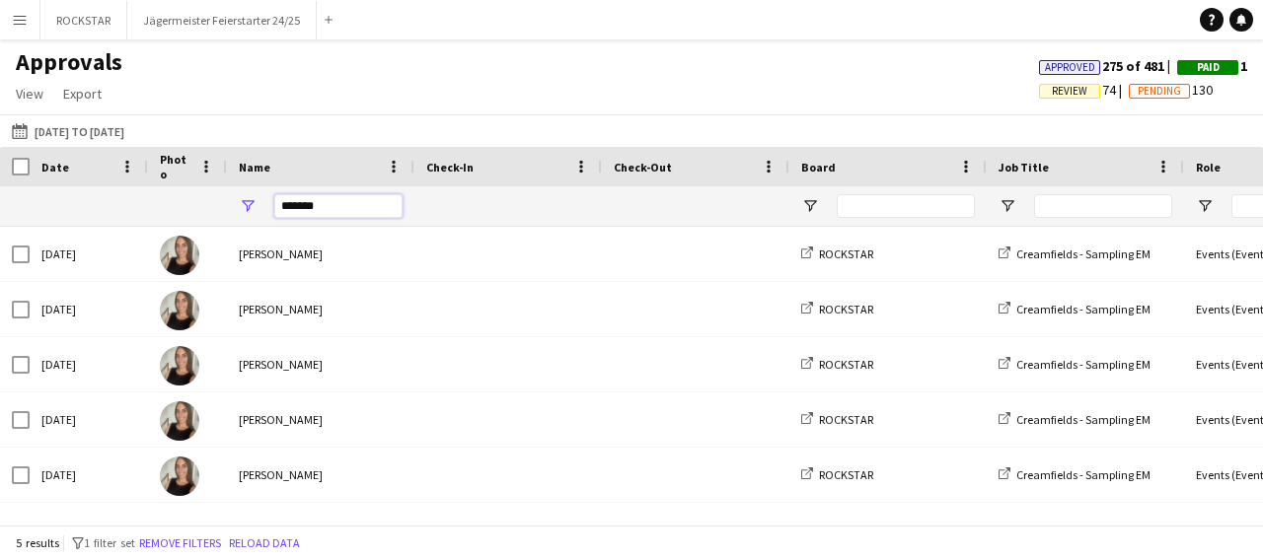
click at [346, 196] on input "*******" at bounding box center [338, 206] width 128 height 24
type input "*"
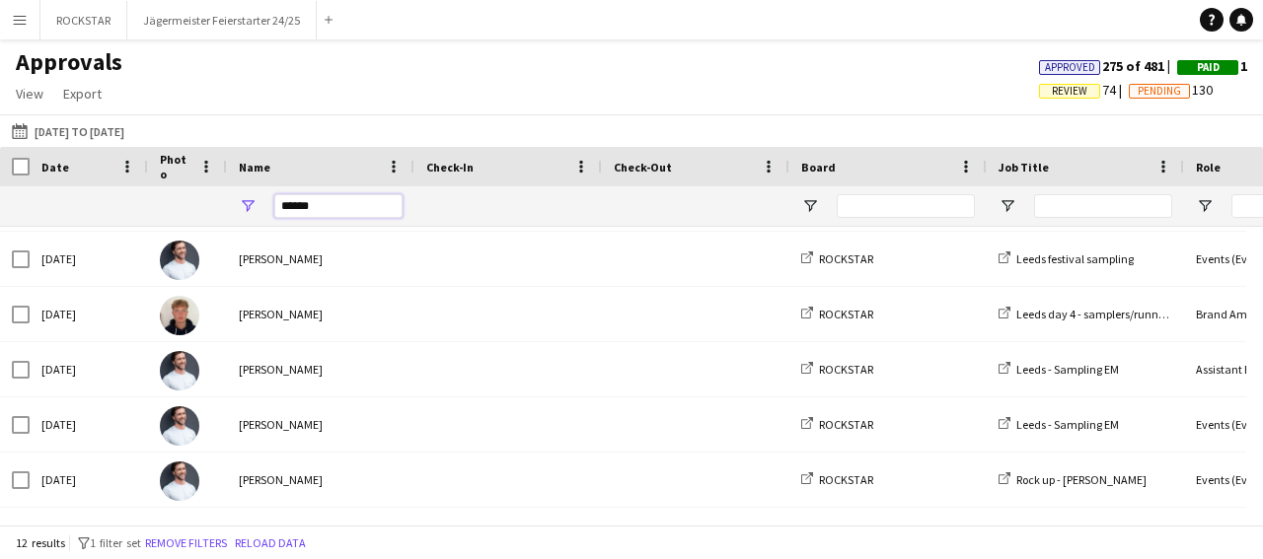
type input "*****"
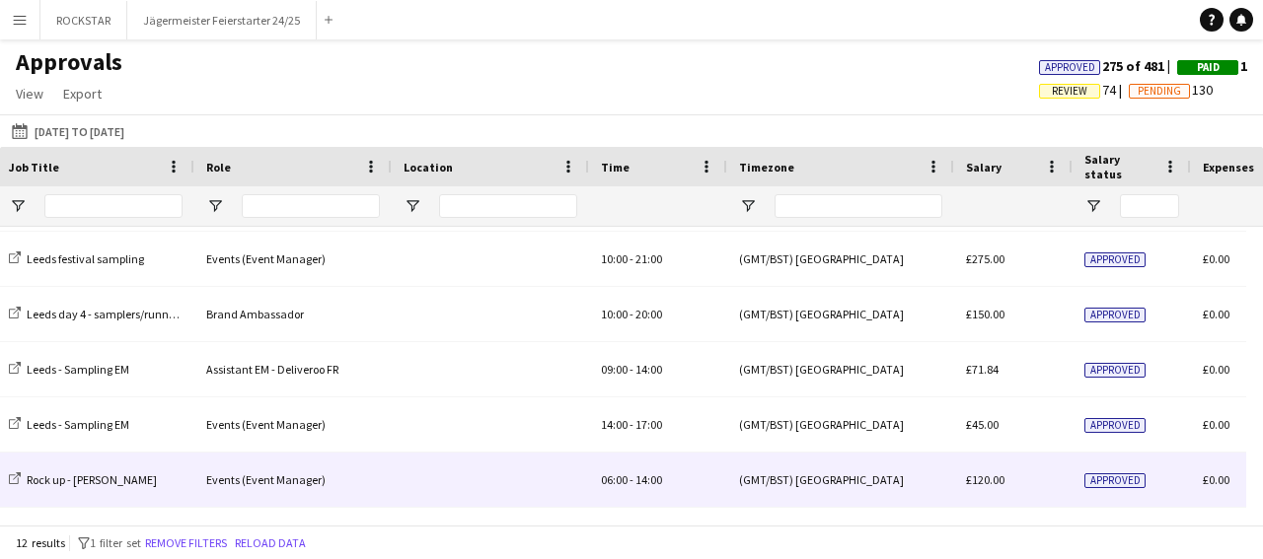
click at [725, 484] on div "06:00 - 14:00" at bounding box center [658, 480] width 138 height 54
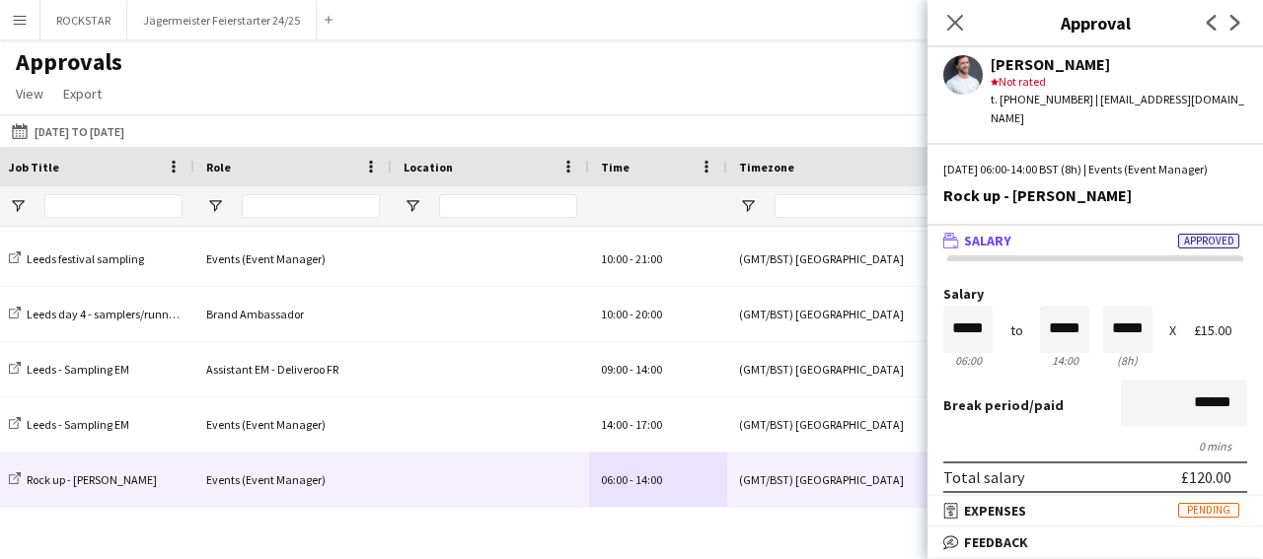
drag, startPoint x: 957, startPoint y: 23, endPoint x: 965, endPoint y: 48, distance: 26.8
click at [956, 23] on icon "Close pop-in" at bounding box center [955, 23] width 16 height 16
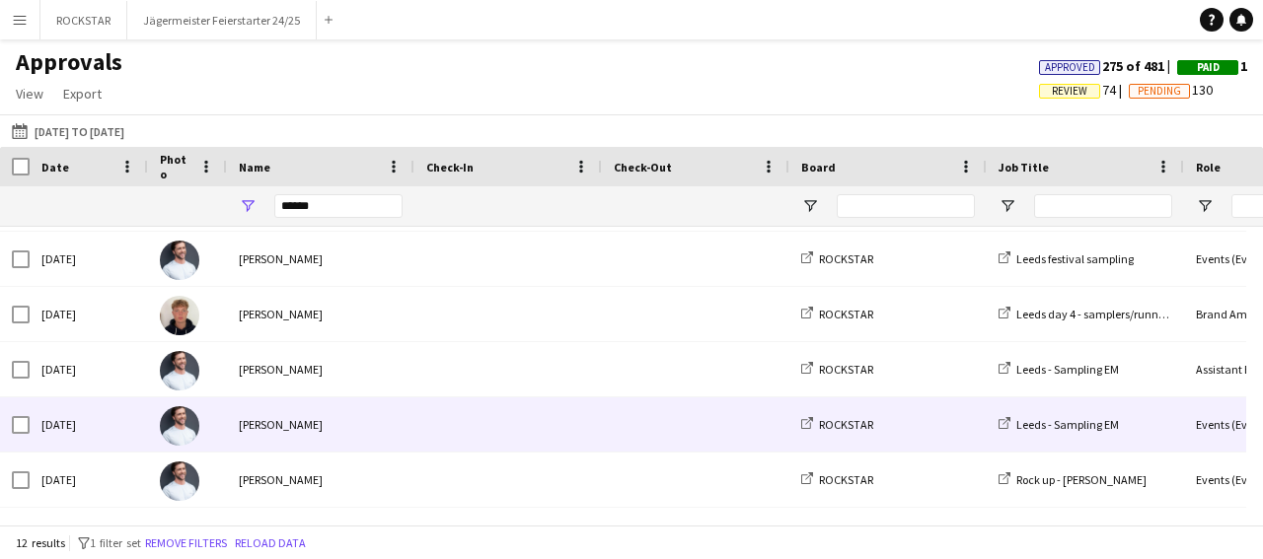
click at [330, 427] on div "[PERSON_NAME]" at bounding box center [320, 425] width 187 height 54
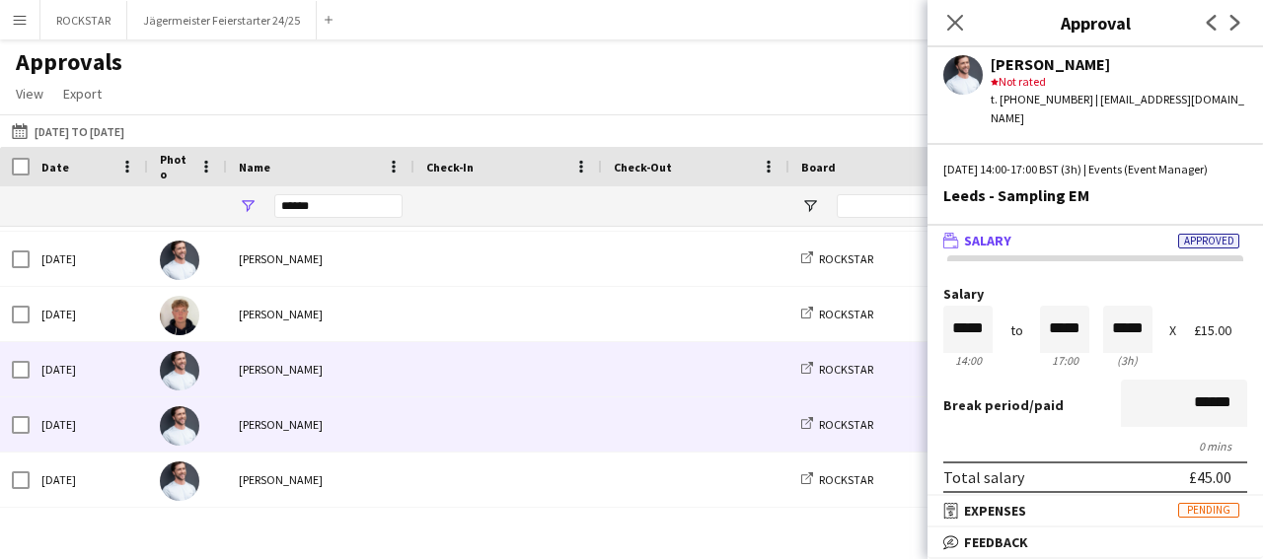
click at [381, 374] on div "[PERSON_NAME]" at bounding box center [320, 369] width 187 height 54
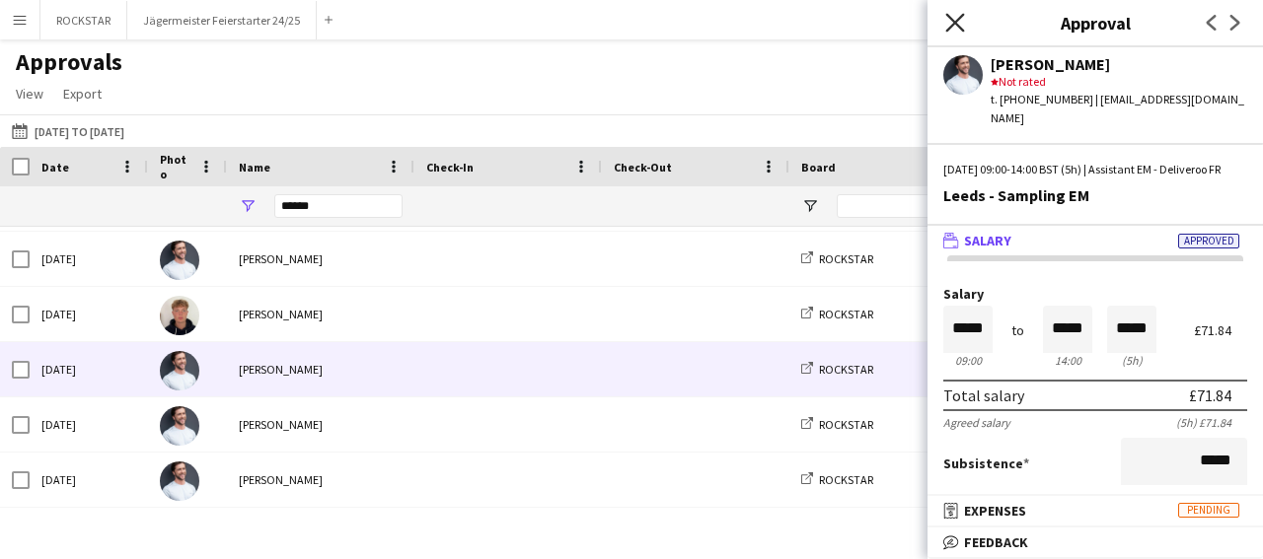
click at [958, 15] on icon "Close pop-in" at bounding box center [954, 22] width 19 height 19
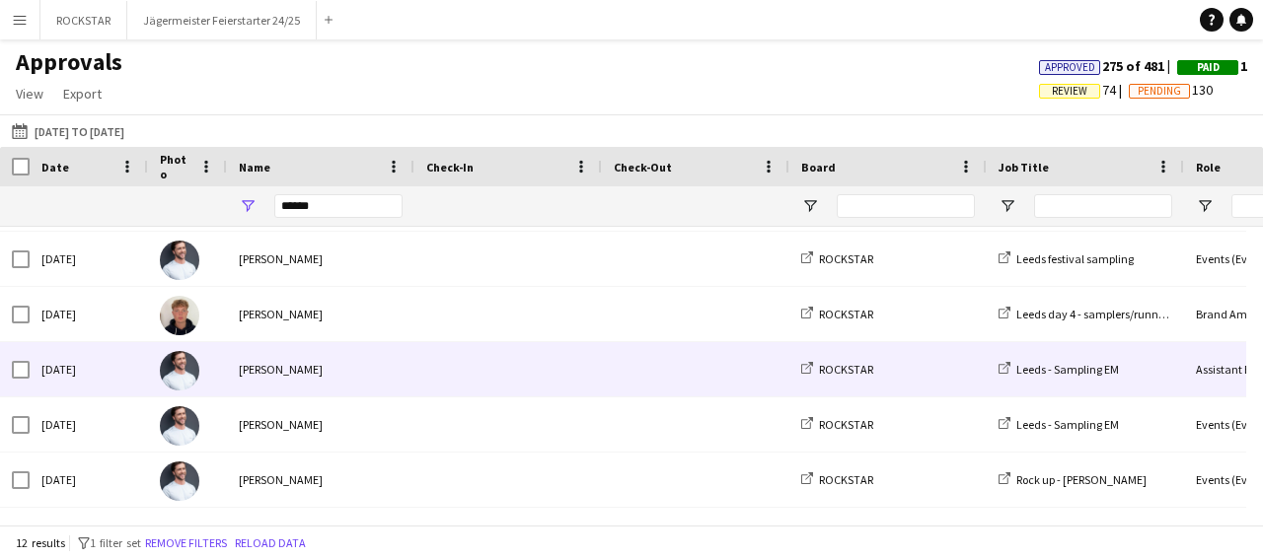
click at [471, 355] on span at bounding box center [508, 369] width 164 height 54
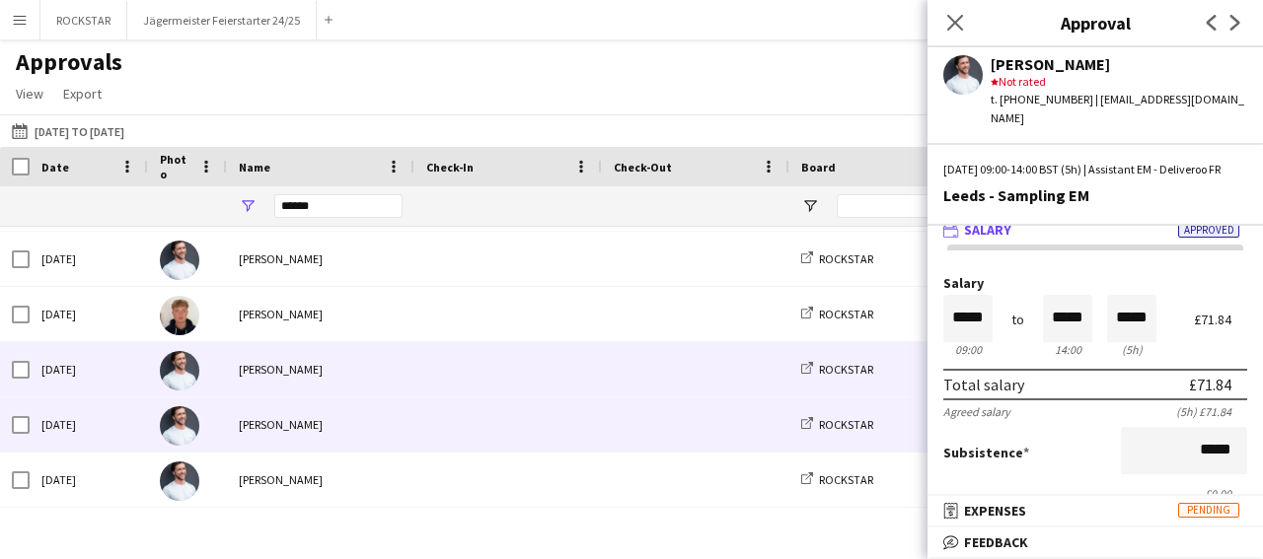
click at [362, 436] on div "[PERSON_NAME]" at bounding box center [320, 425] width 187 height 54
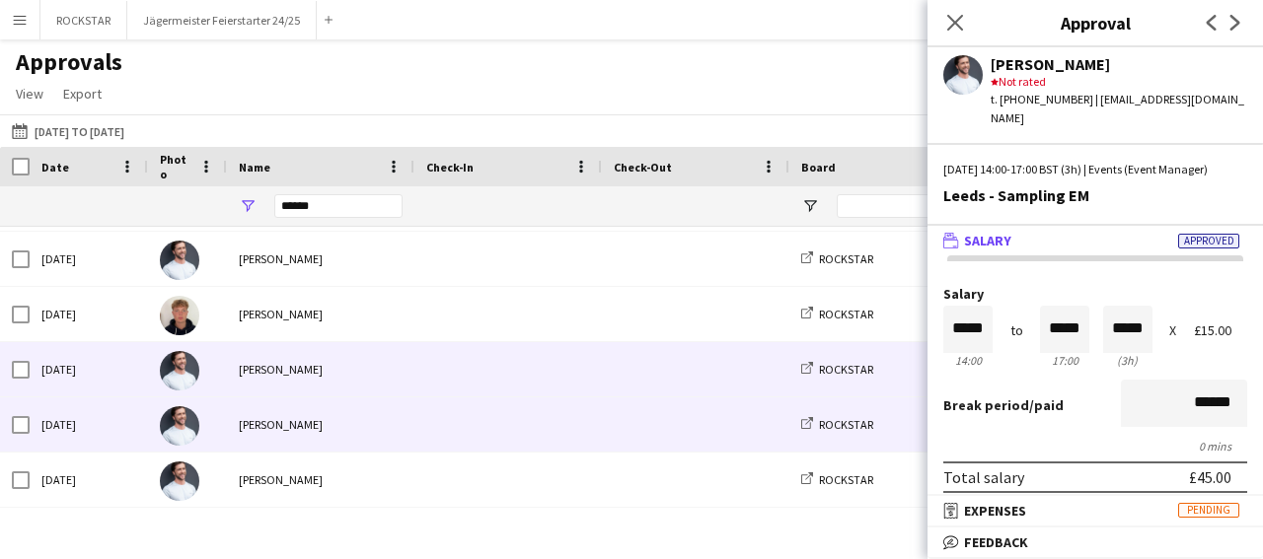
click at [328, 372] on div "[PERSON_NAME]" at bounding box center [320, 369] width 187 height 54
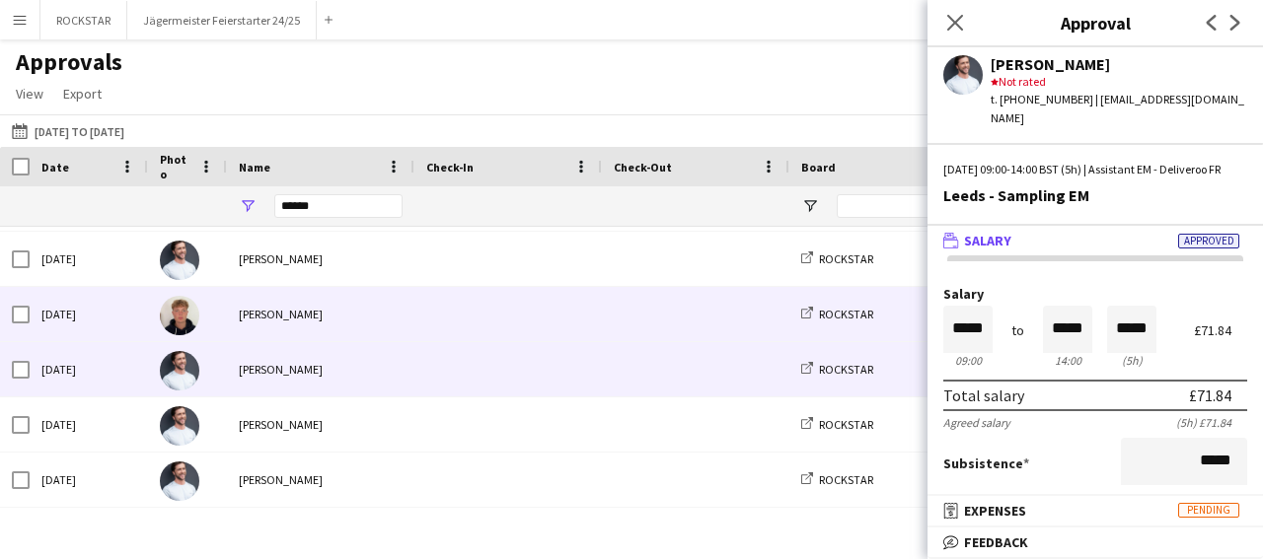
click at [391, 289] on div "[PERSON_NAME]" at bounding box center [320, 314] width 187 height 54
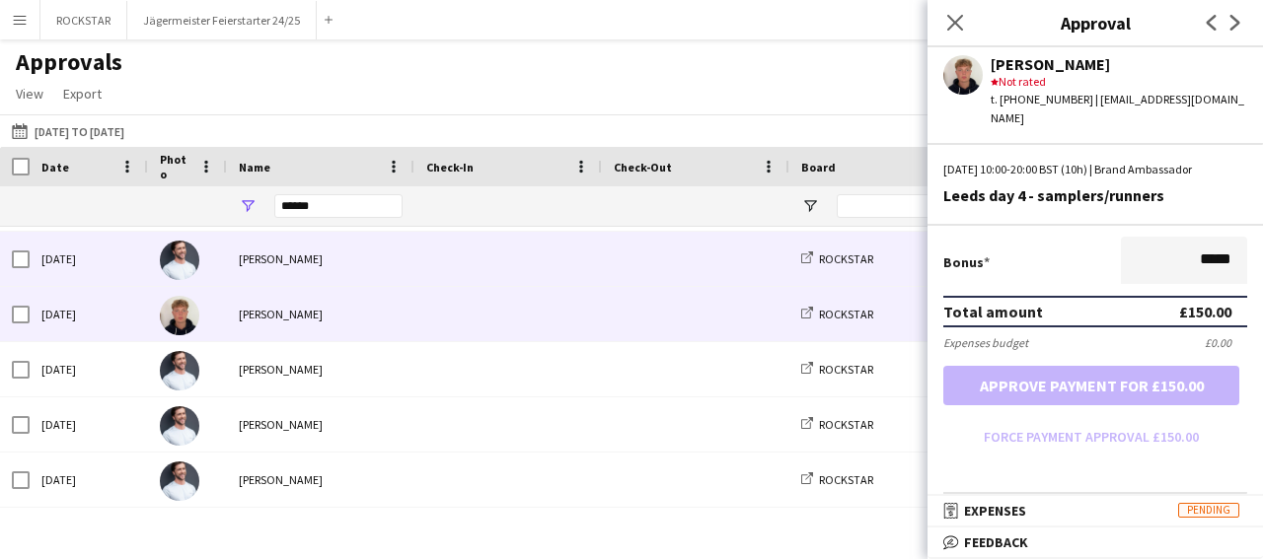
click at [497, 268] on span at bounding box center [508, 259] width 164 height 54
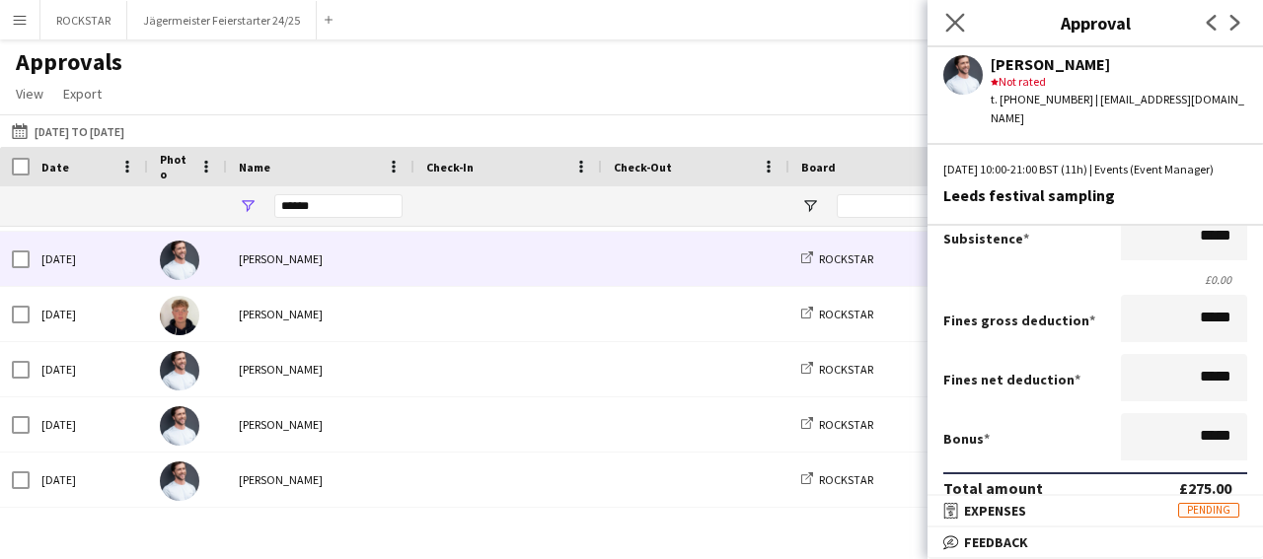
click at [960, 36] on app-icon "Close pop-in" at bounding box center [955, 23] width 29 height 29
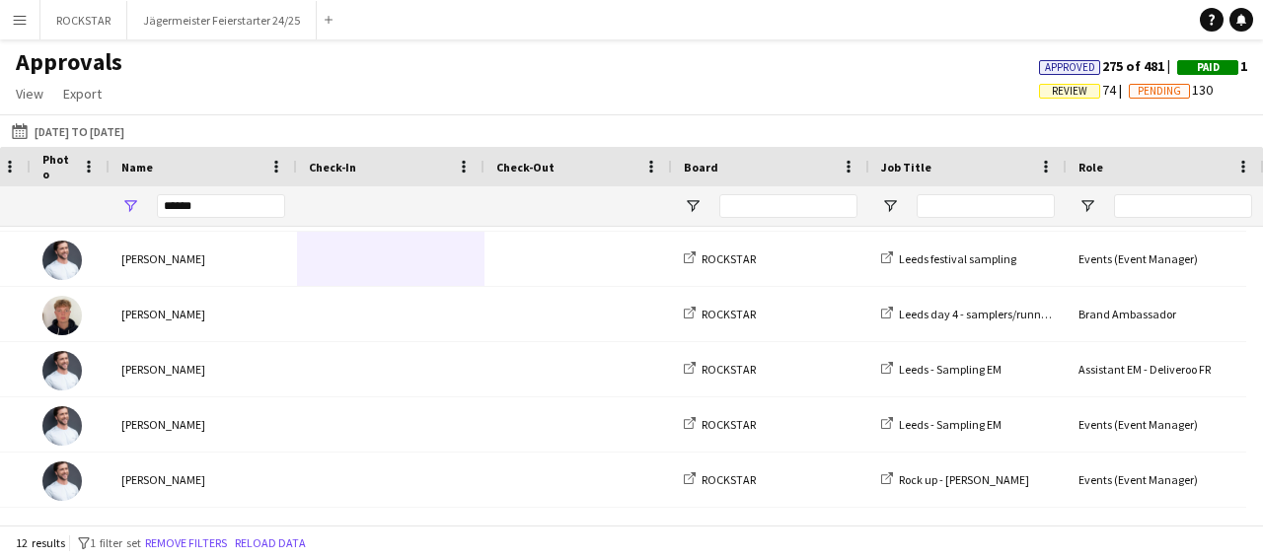
scroll to position [0, 557]
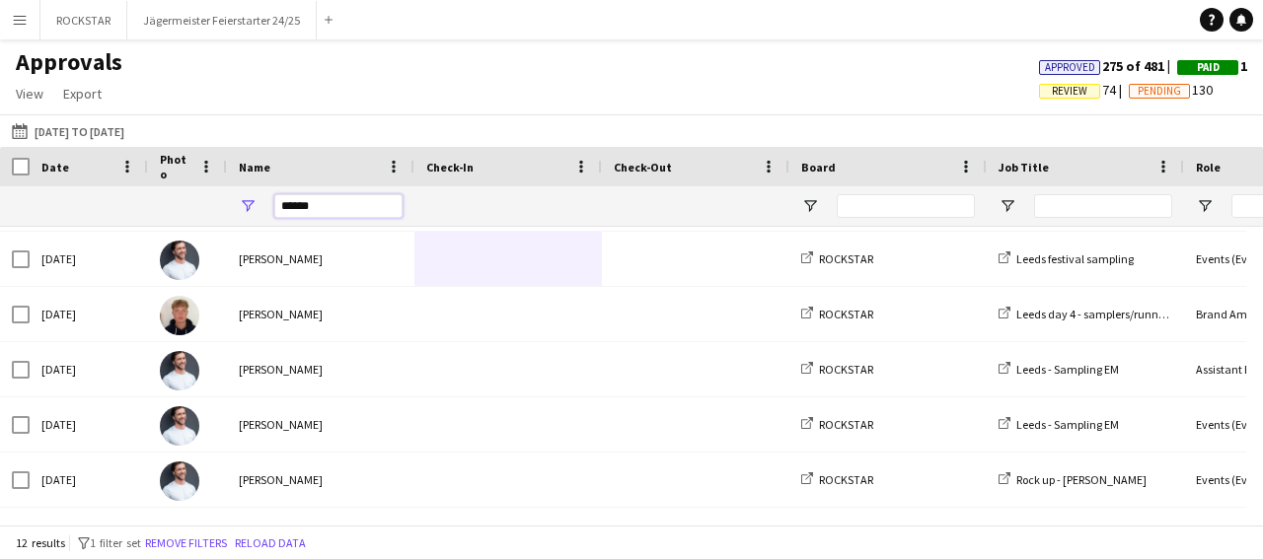
drag, startPoint x: 331, startPoint y: 202, endPoint x: 269, endPoint y: 206, distance: 62.3
click at [274, 204] on input "*****" at bounding box center [338, 206] width 128 height 24
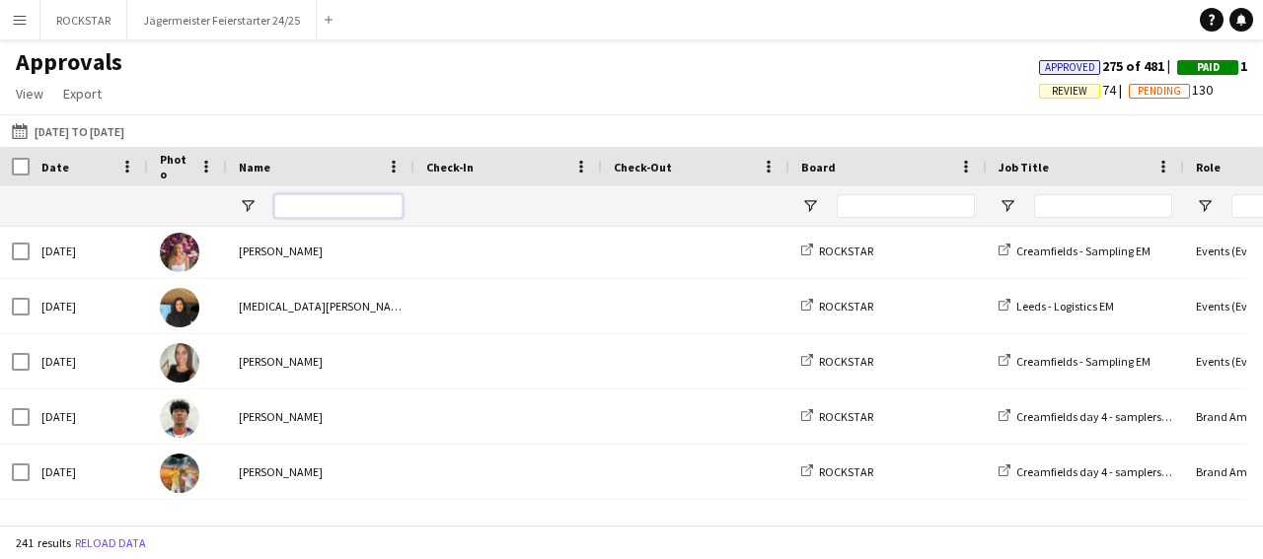
click at [312, 199] on input "Name Filter Input" at bounding box center [338, 206] width 128 height 24
type input "*******"
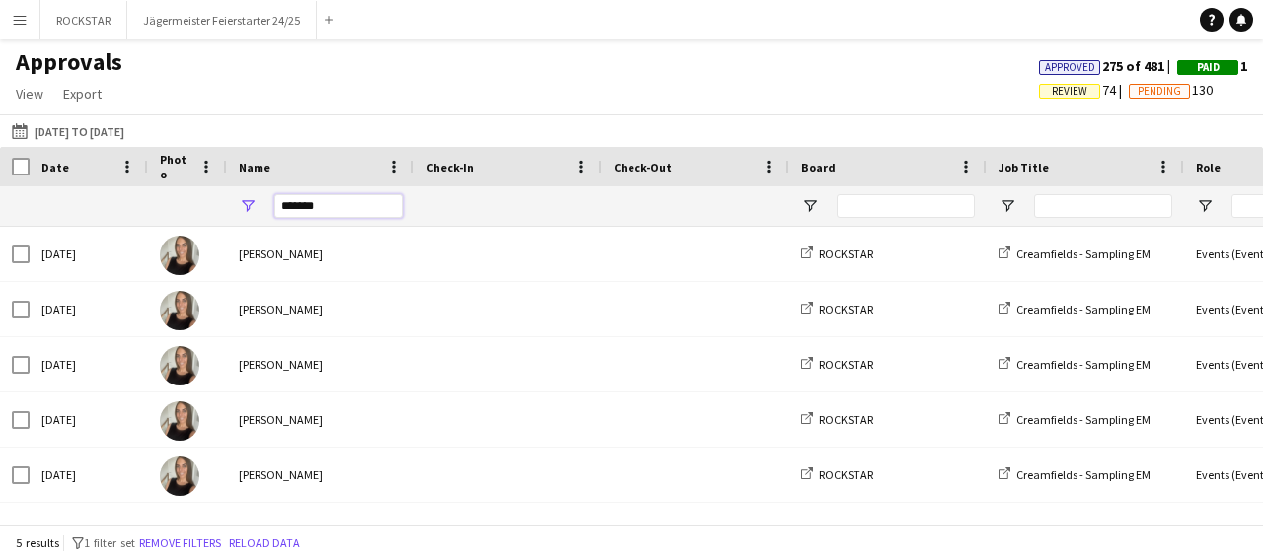
drag, startPoint x: 322, startPoint y: 197, endPoint x: 263, endPoint y: 207, distance: 59.0
click at [274, 207] on input "*******" at bounding box center [338, 206] width 128 height 24
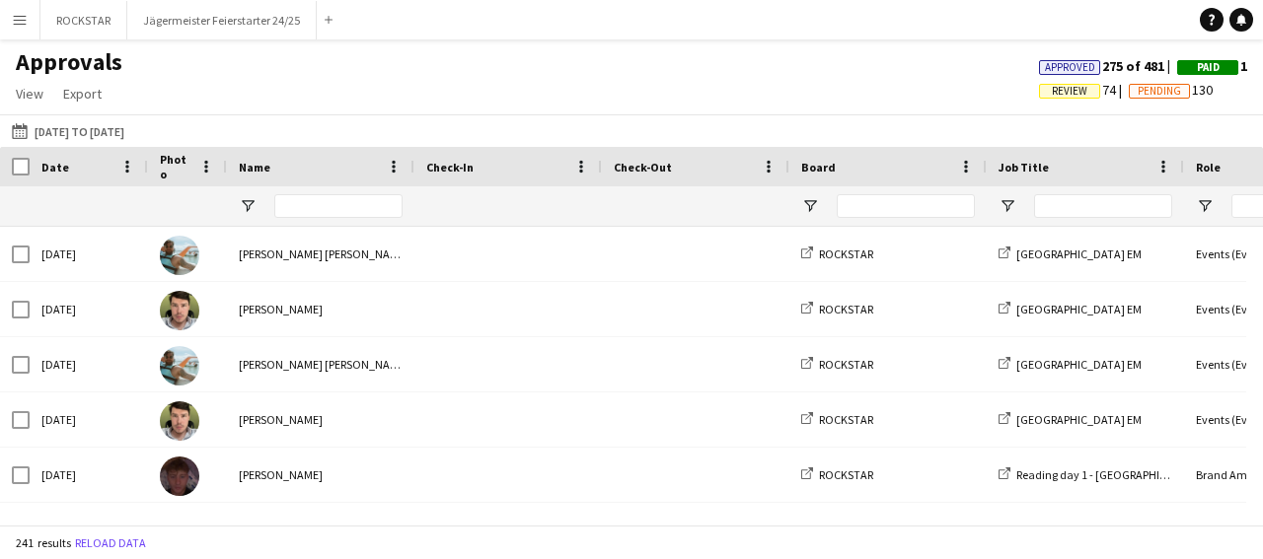
click at [581, 49] on div "Approvals View Customise view Customise filters Reset Filters Reset View Reset …" at bounding box center [631, 80] width 1263 height 67
